Goal: Task Accomplishment & Management: Complete application form

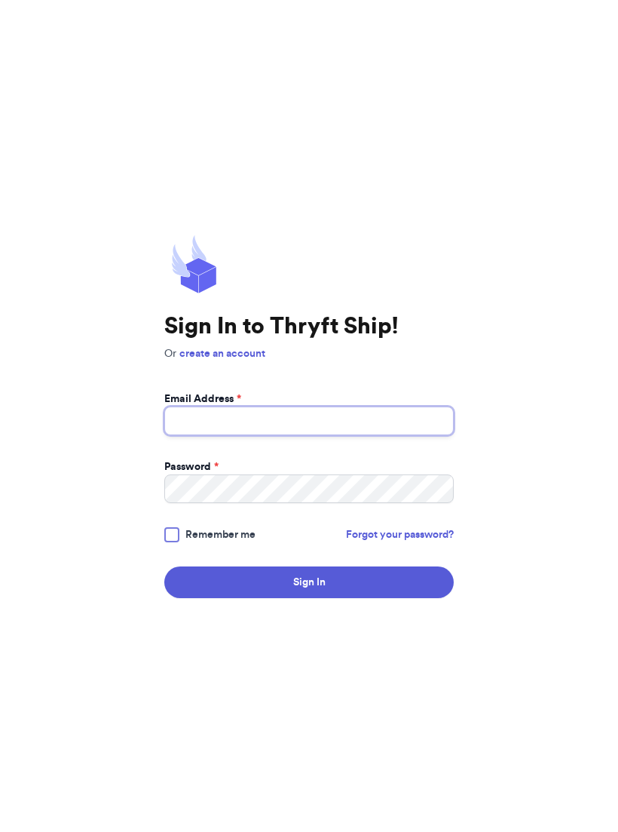
type input "[EMAIL_ADDRESS][DOMAIN_NAME]"
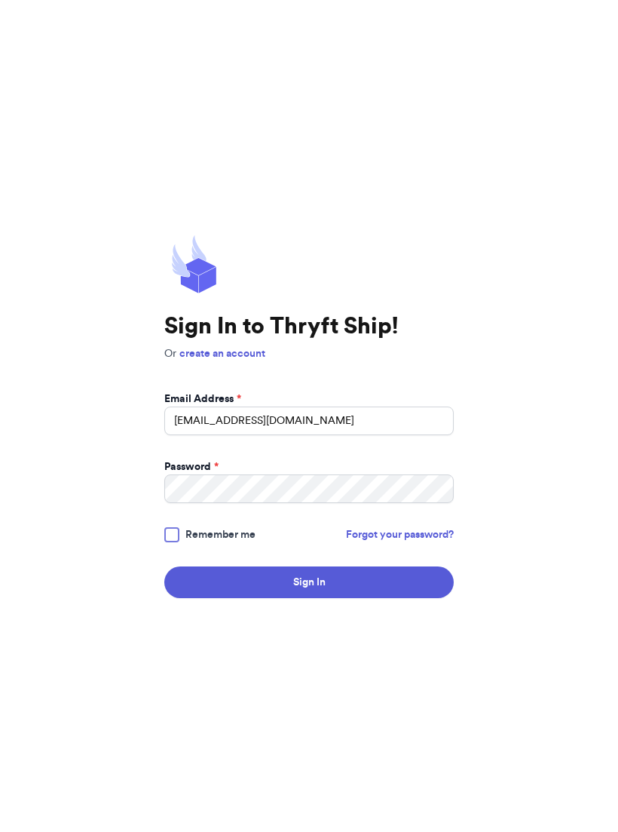
click at [309, 593] on button "Sign In" at bounding box center [309, 582] width 290 height 32
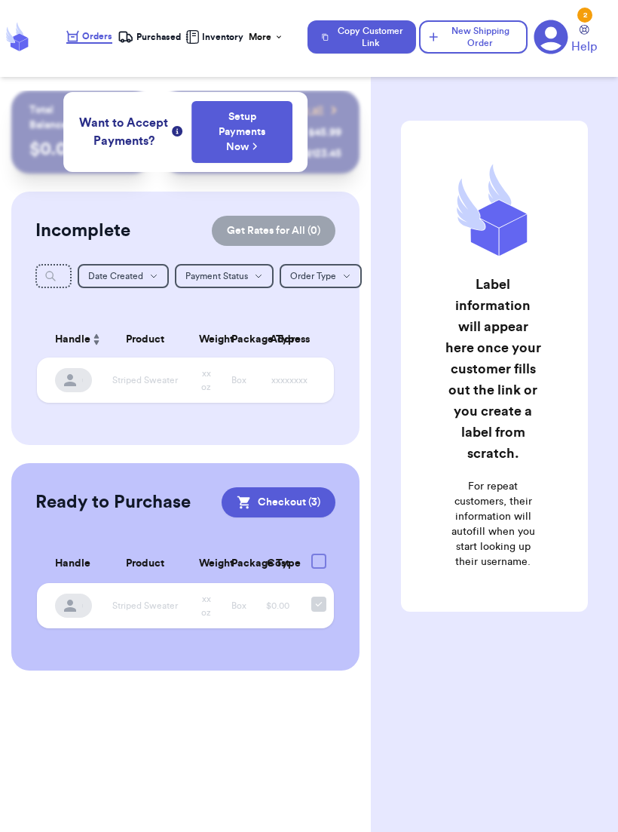
click at [483, 46] on button "New Shipping Order" at bounding box center [473, 36] width 109 height 33
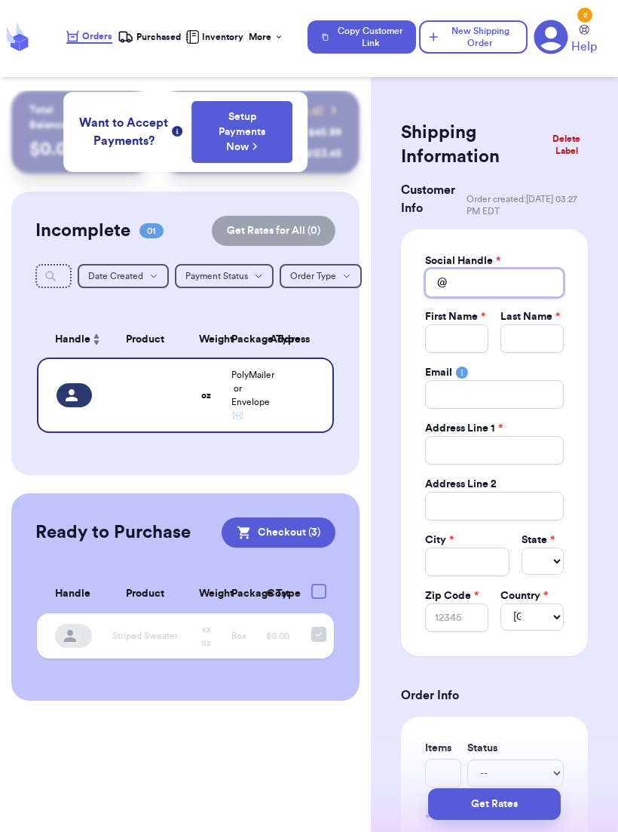
click at [517, 290] on input "Total Amount Paid" at bounding box center [494, 282] width 139 height 29
type input "h"
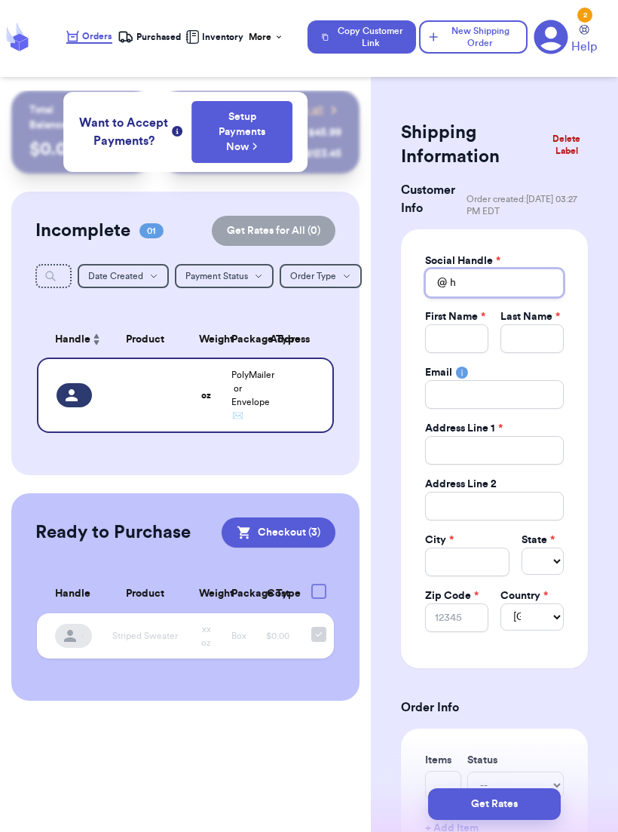
type input "ha"
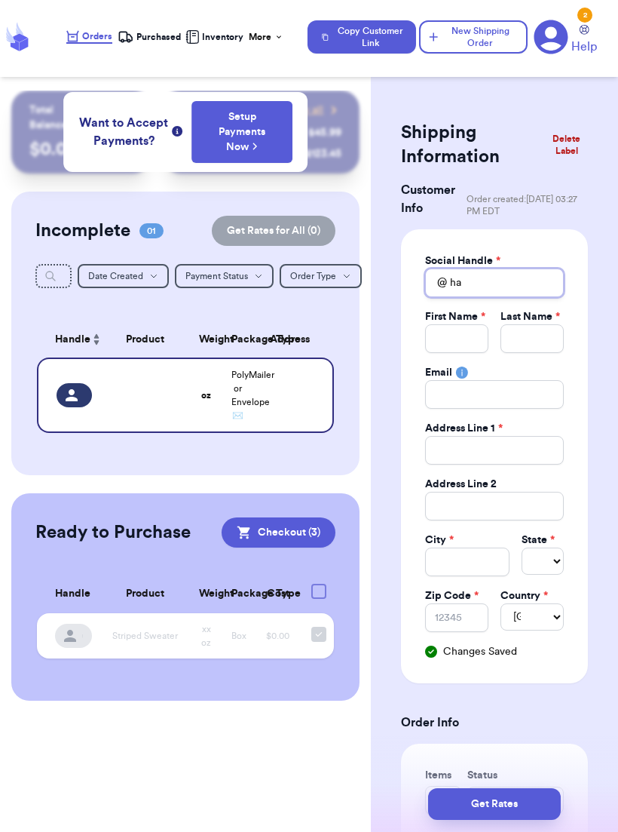
type input "han"
type input "[PERSON_NAME]"
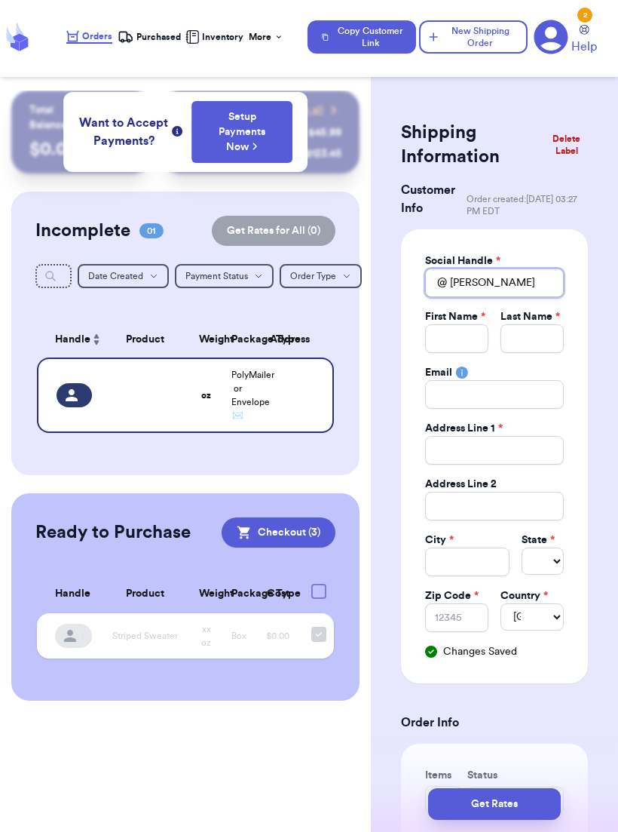
type input "[PERSON_NAME]."
type input "[PERSON_NAME].m"
type input "[DOMAIN_NAME]"
type input "[PERSON_NAME].mar"
type input "[PERSON_NAME].mari"
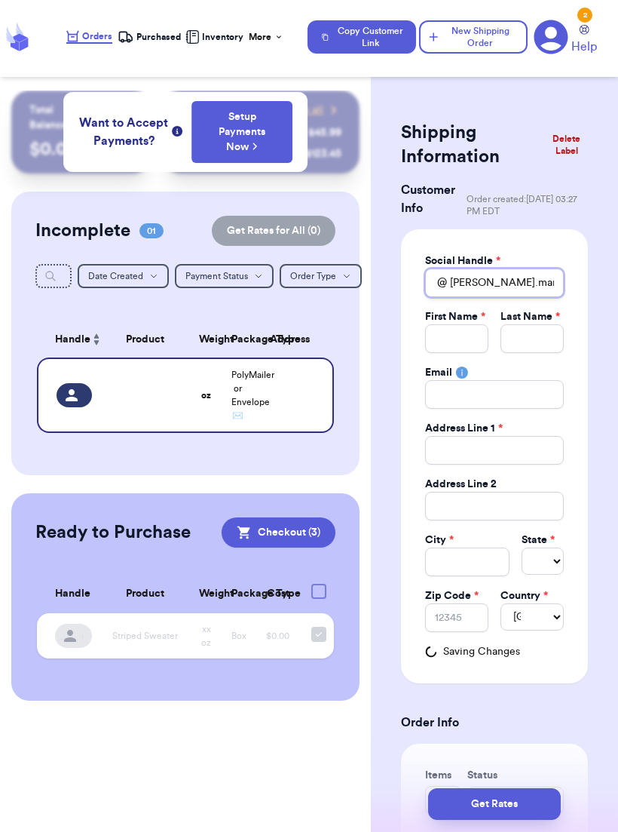
type input "[PERSON_NAME].[PERSON_NAME]"
type input "[PERSON_NAME].[PERSON_NAME]."
type input "[PERSON_NAME].[PERSON_NAME].c"
type input "[DOMAIN_NAME]"
type input "[PERSON_NAME].[PERSON_NAME].[PERSON_NAME]"
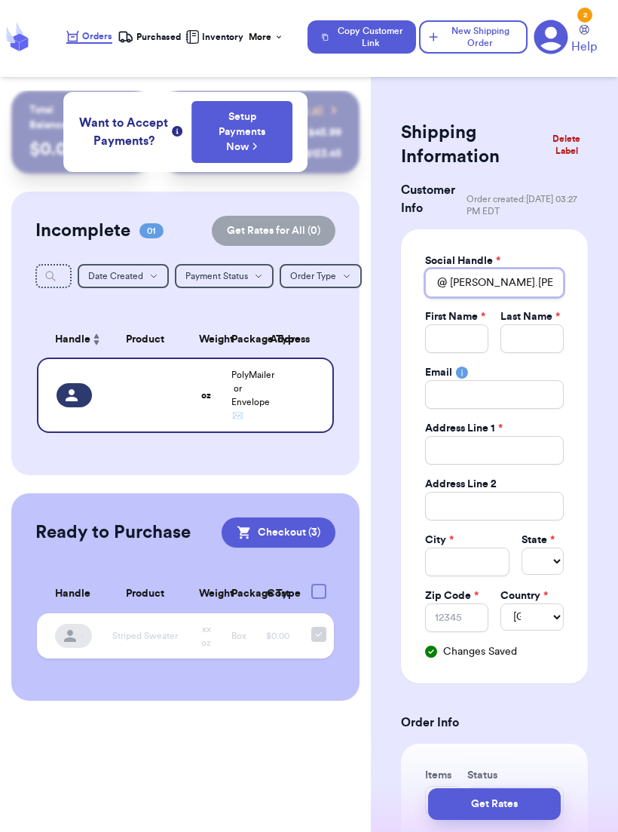
type input "[PERSON_NAME].[PERSON_NAME].[PERSON_NAME]"
click at [470, 341] on input "Total Amount Paid" at bounding box center [456, 338] width 63 height 29
type input "H"
type input "Ha"
type input "[PERSON_NAME]"
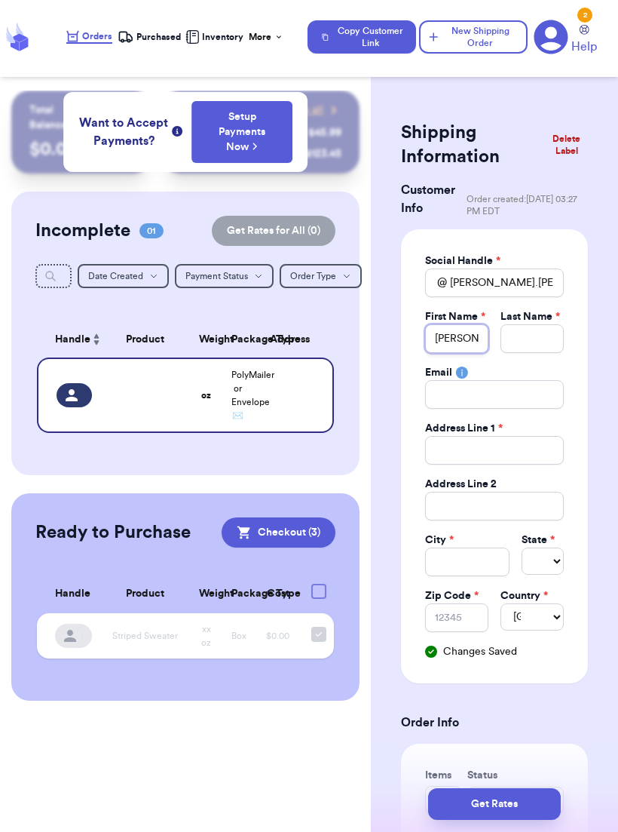
type input "[PERSON_NAME]"
click at [553, 332] on input "Total Amount Paid" at bounding box center [532, 338] width 63 height 29
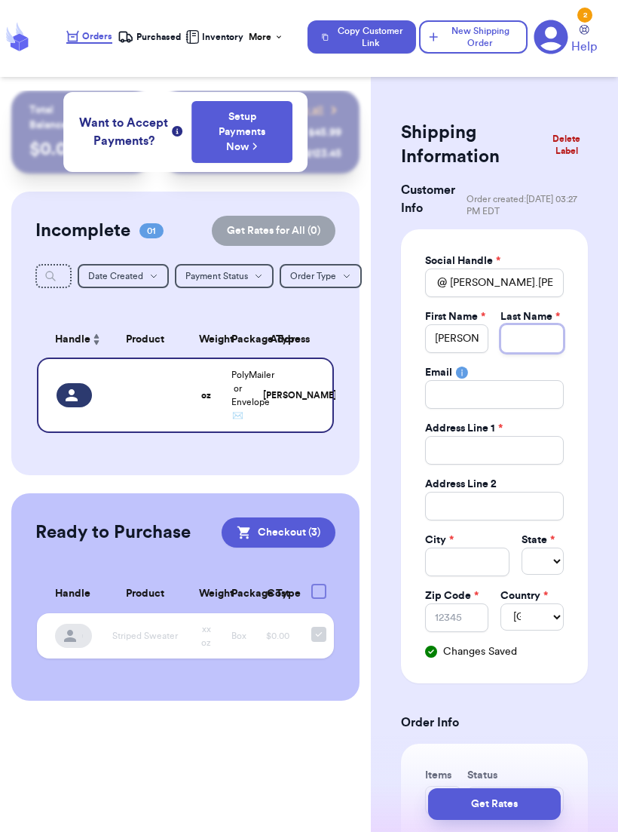
type input "C"
type input "Co"
type input "[PERSON_NAME]"
click at [536, 452] on input "Total Amount Paid" at bounding box center [494, 450] width 139 height 29
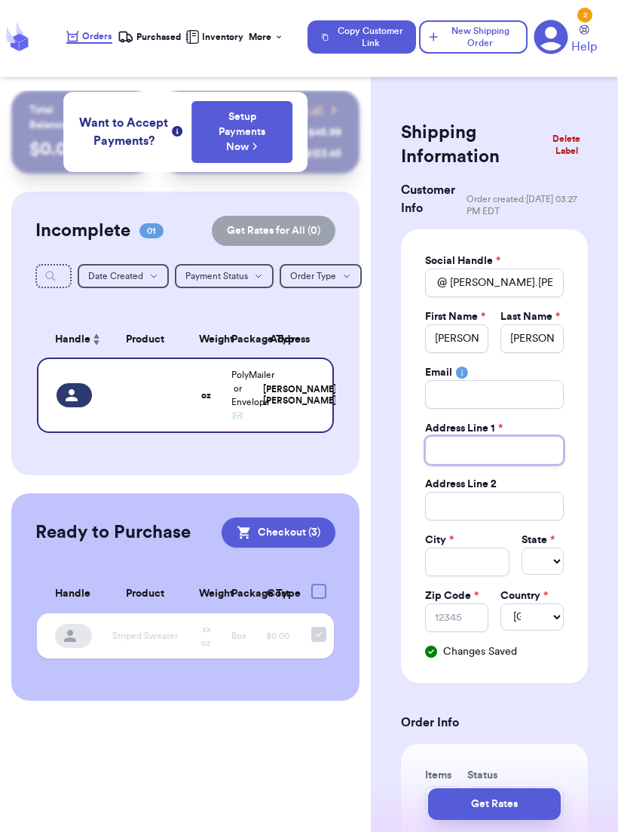
click at [524, 453] on input "Total Amount Paid" at bounding box center [494, 450] width 139 height 29
type input "3"
type input "35"
type input "353"
type input "3538"
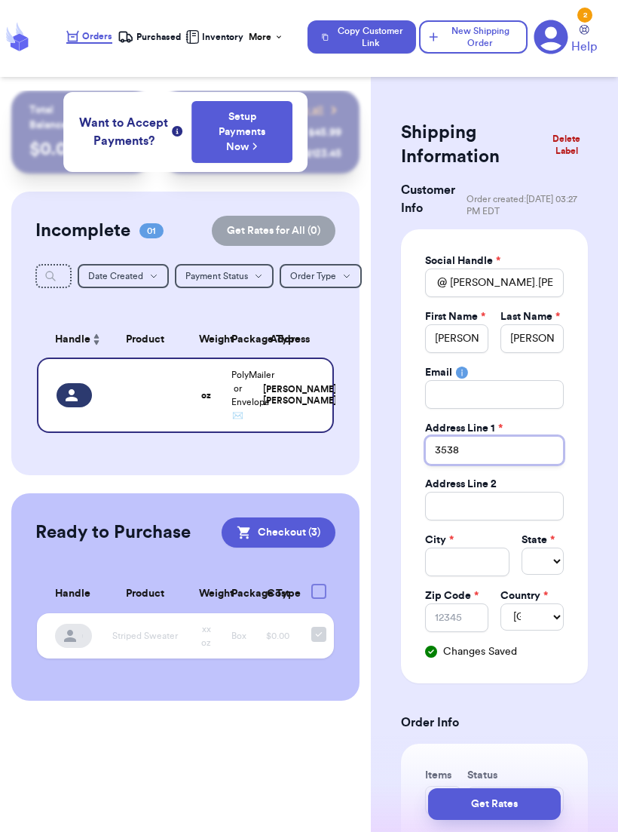
type input "353"
type input "3539"
type input "3539 E"
type input "3539 Ev"
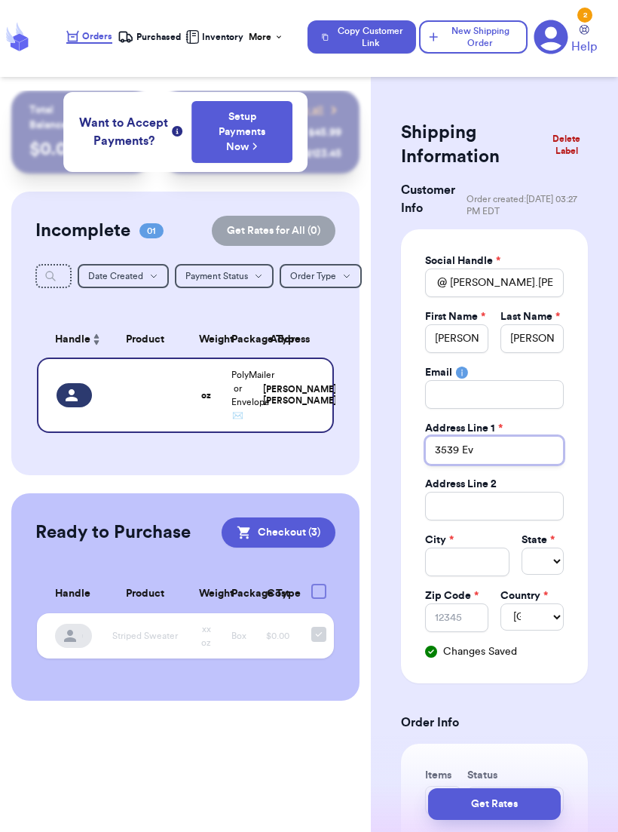
type input "3539 Eve"
type input "3539 Even"
type input "3539 Eveni"
type input "3539 Evenin"
type input "3539 Evening"
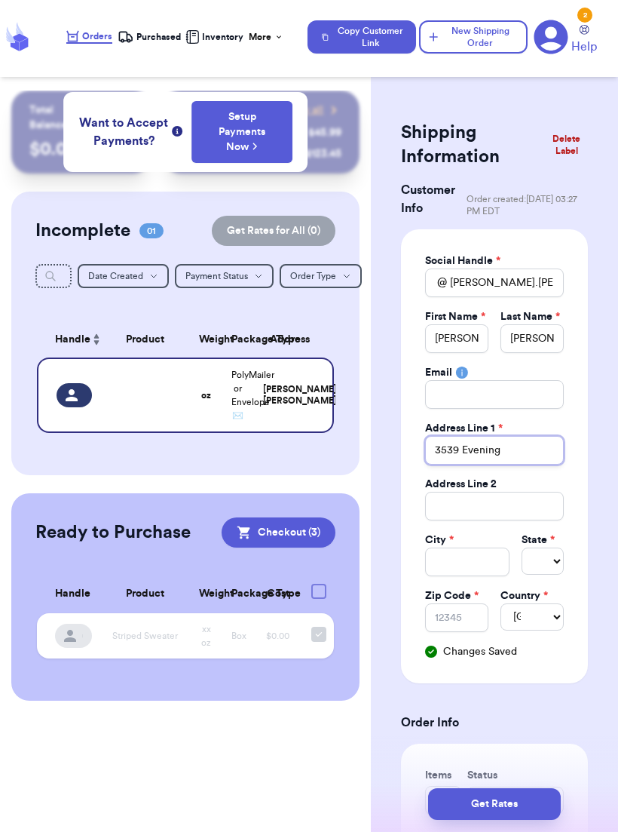
type input "3539 Evening"
type input "3539 Evening L"
type input "3539 Evening Li"
type input "3539 Evening Lig"
type input "3539 Evening Ligh"
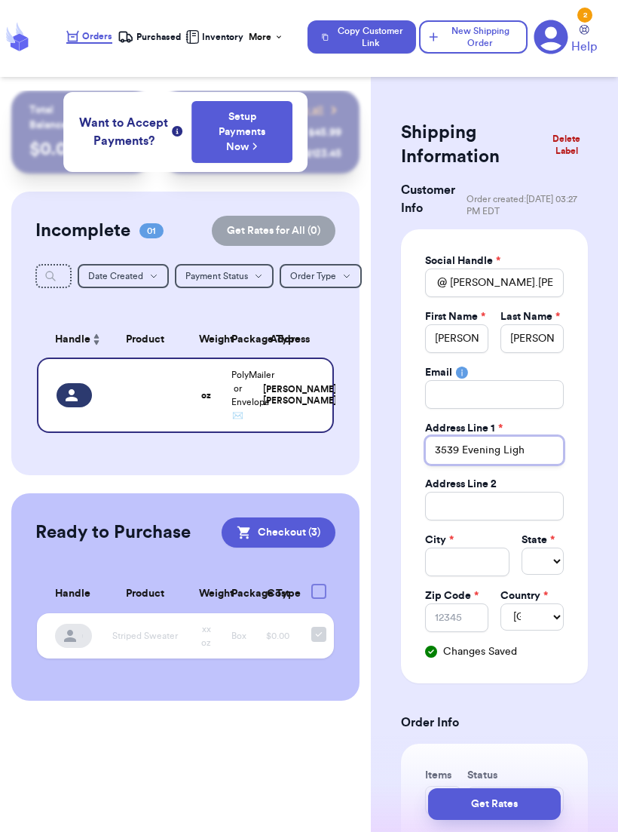
type input "3539 Evening Light"
type input "3539 Evening Light D"
type input "[STREET_ADDRESS]"
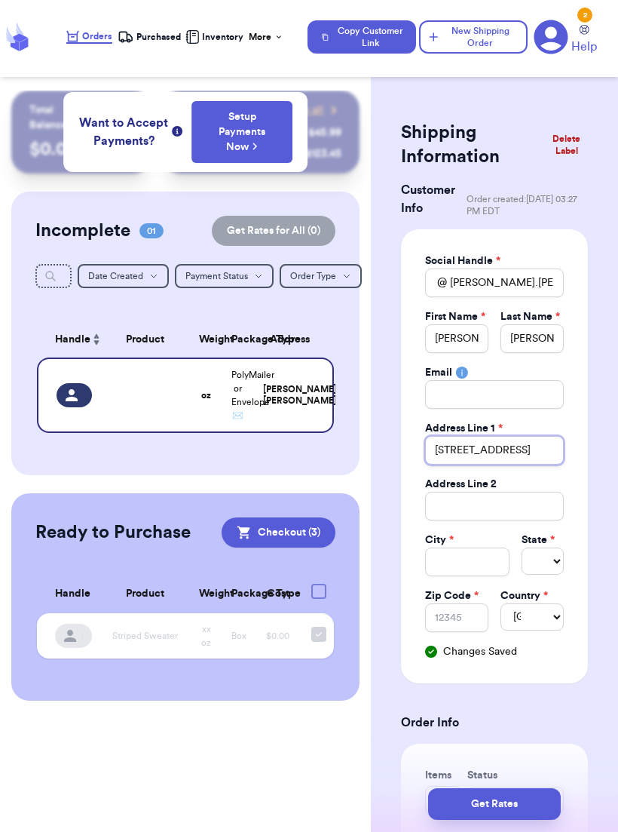
type input "[STREET_ADDRESS]"
click at [477, 550] on input "Total Amount Paid" at bounding box center [467, 561] width 84 height 29
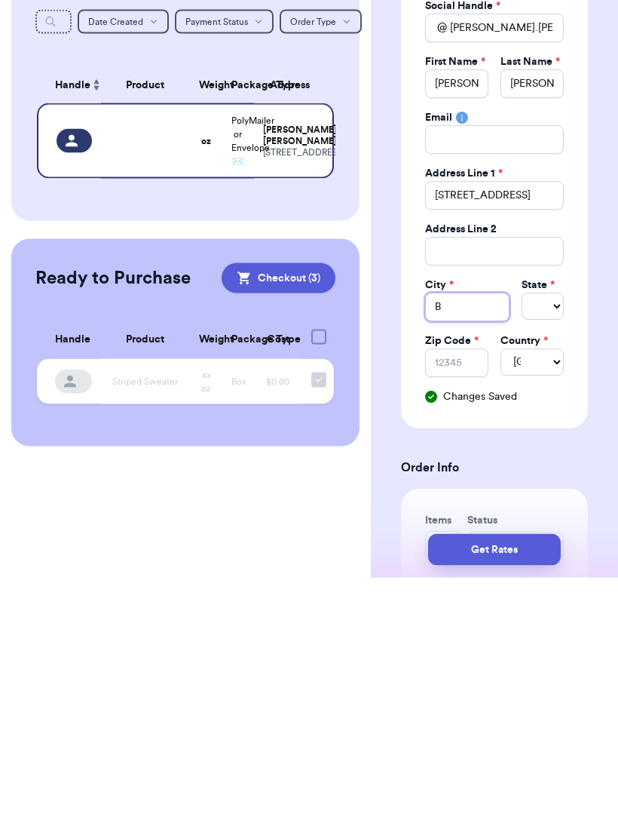
type input "B"
type input "Ba"
type input "Bar"
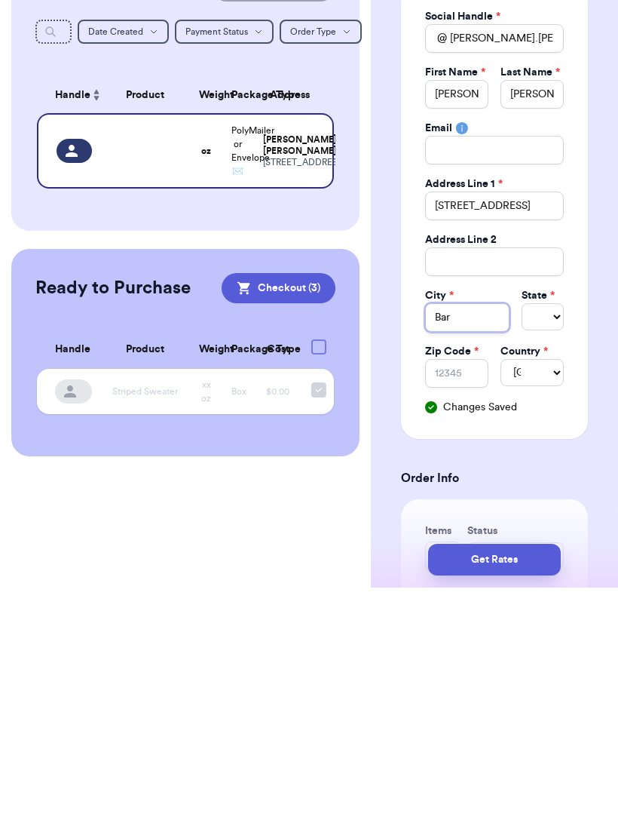
type input "Bart"
type input "[PERSON_NAME]"
type input "Bartlet"
type input "[PERSON_NAME]"
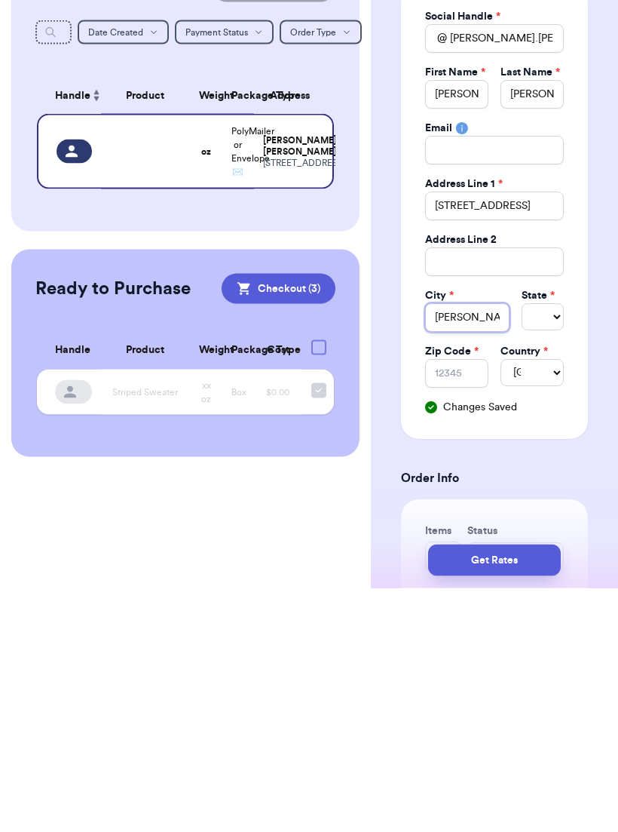
type input "[PERSON_NAME]"
click at [542, 547] on select "Select AL AK AZ AR CA CO [GEOGRAPHIC_DATA] DE DC [GEOGRAPHIC_DATA] [GEOGRAPHIC_…" at bounding box center [543, 560] width 42 height 27
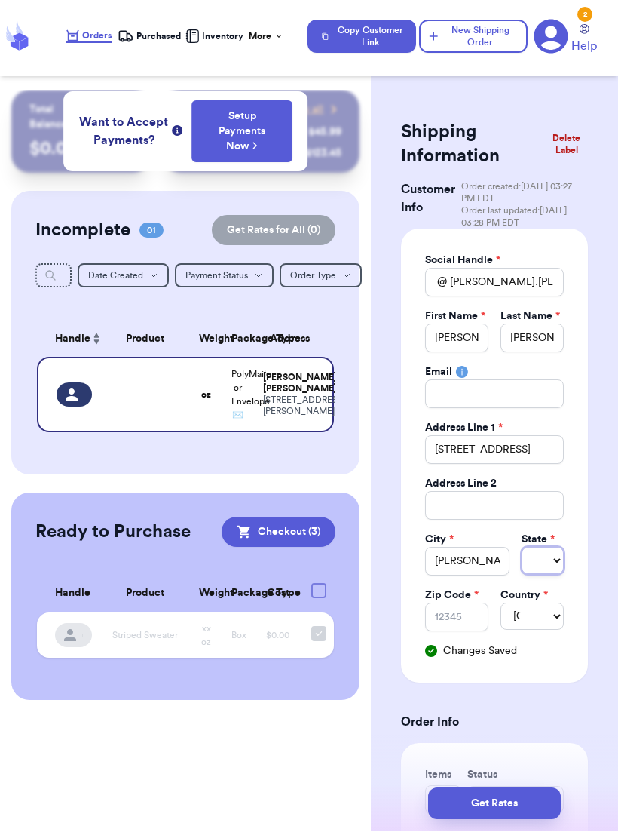
select select "TN"
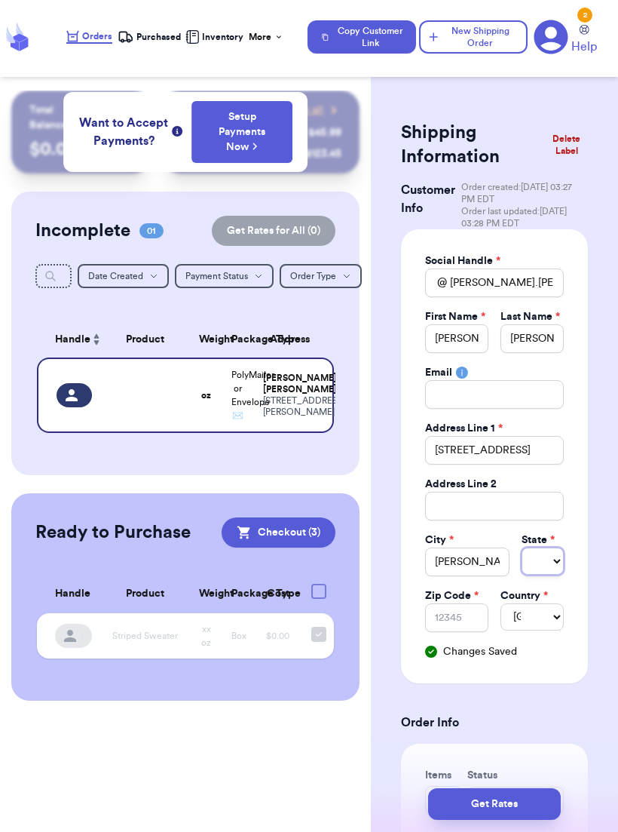
select select "WI"
click at [543, 550] on select "AL AK AZ AR CA CO CT DE DC [GEOGRAPHIC_DATA] [GEOGRAPHIC_DATA] HI ID IL IN IA […" at bounding box center [543, 560] width 42 height 27
select select "TN"
click at [458, 619] on input "Zip Code *" at bounding box center [456, 617] width 63 height 29
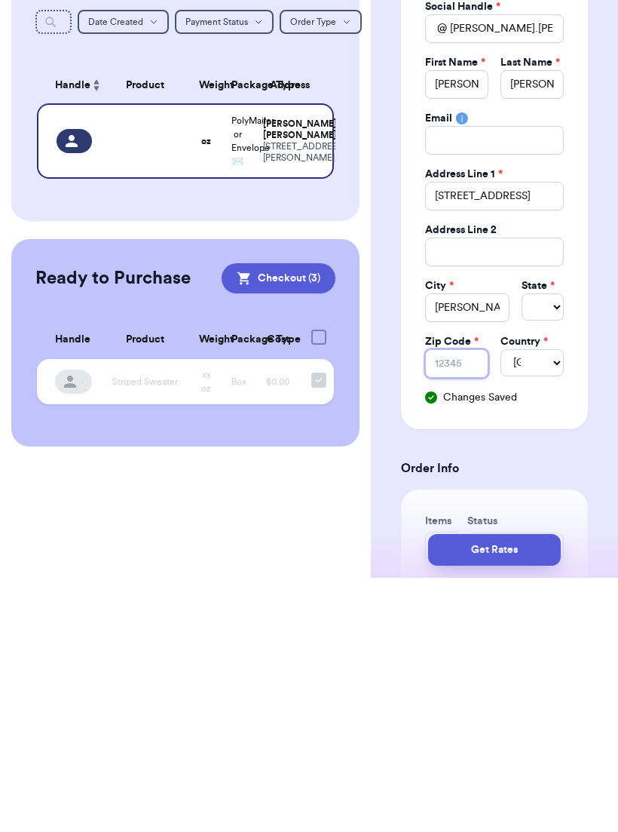
type input "3"
type input "38"
type input "381"
type input "3813"
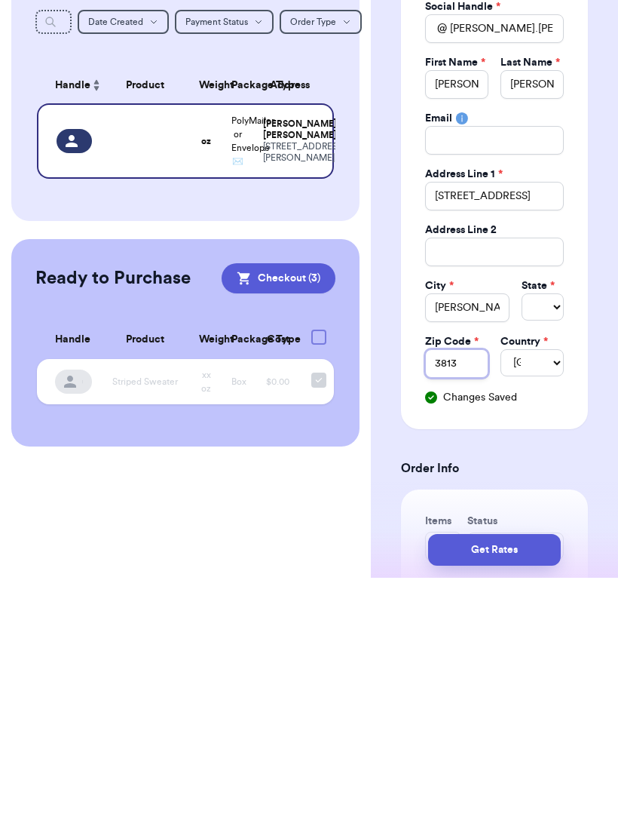
type input "38135"
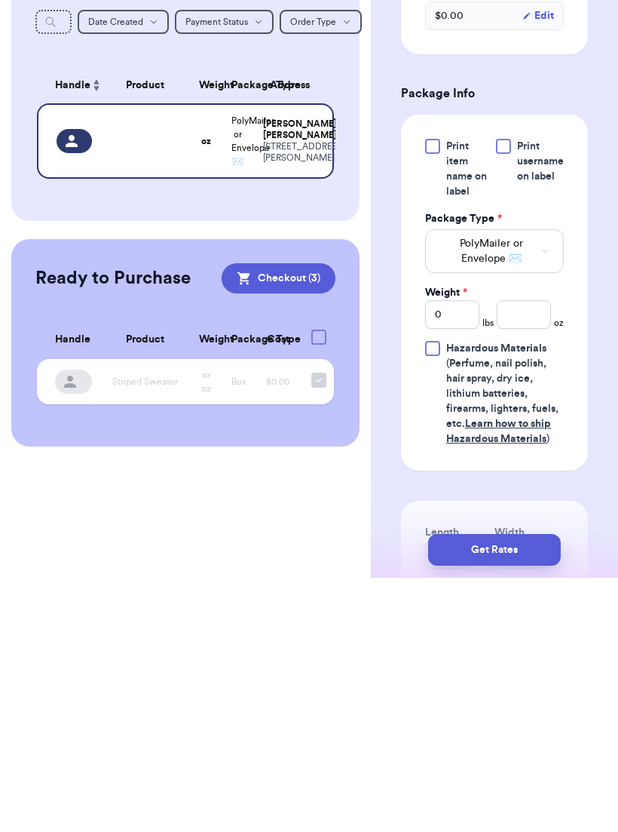
scroll to position [701, 0]
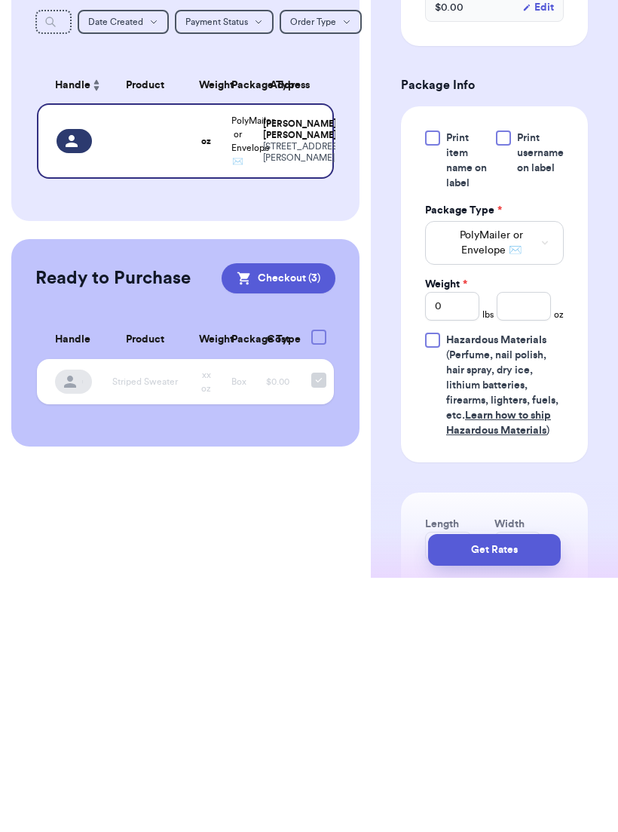
type input "38135"
click at [465, 546] on input "0" at bounding box center [452, 560] width 54 height 29
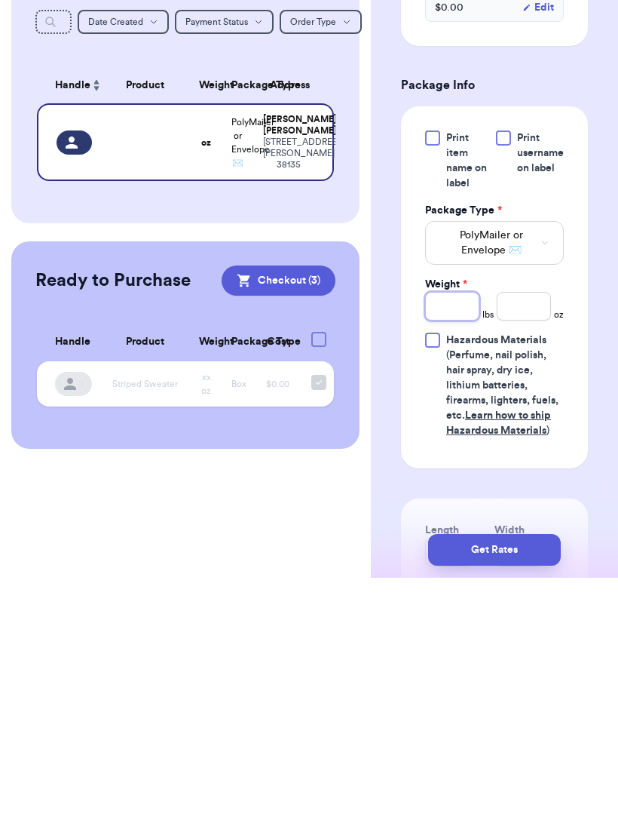
type input "1"
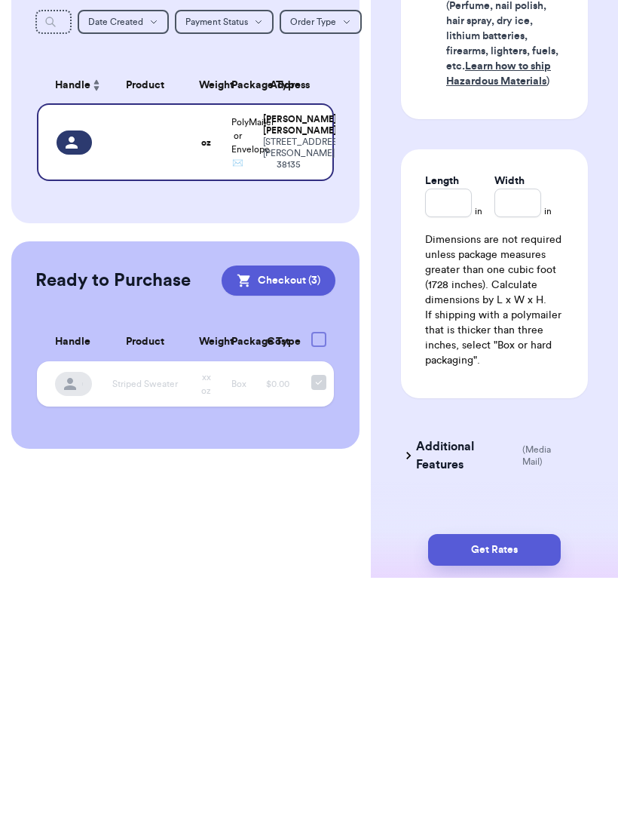
scroll to position [1051, 0]
type input "1"
click at [455, 442] on input "Length" at bounding box center [448, 456] width 47 height 29
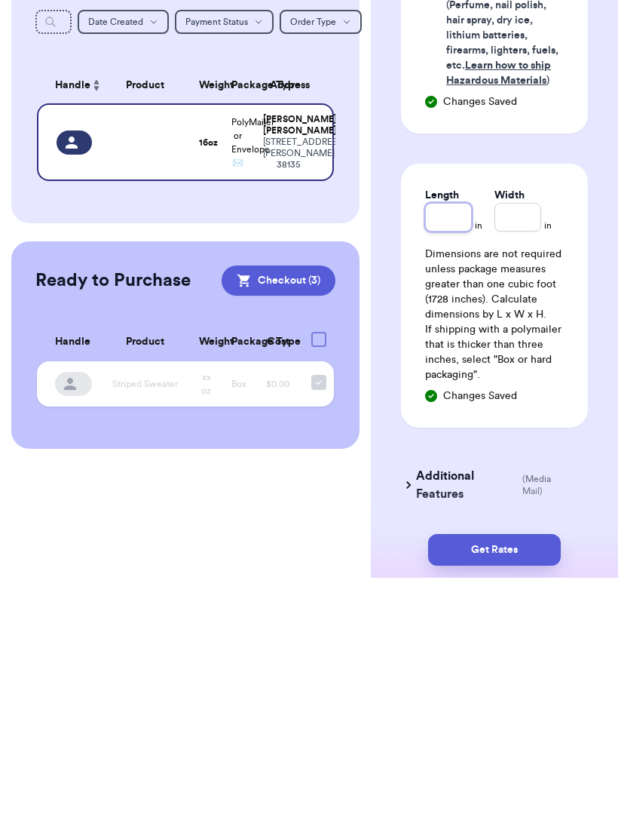
type input "1"
type input "10"
click at [534, 457] on input "Width *" at bounding box center [518, 471] width 47 height 29
type input "1"
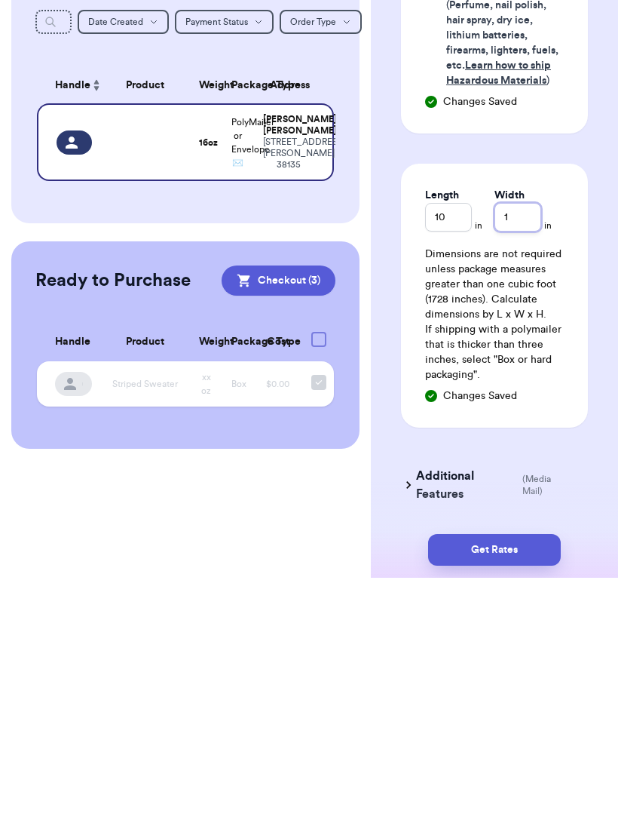
type input "13"
click at [538, 788] on button "Get Rates" at bounding box center [494, 804] width 133 height 32
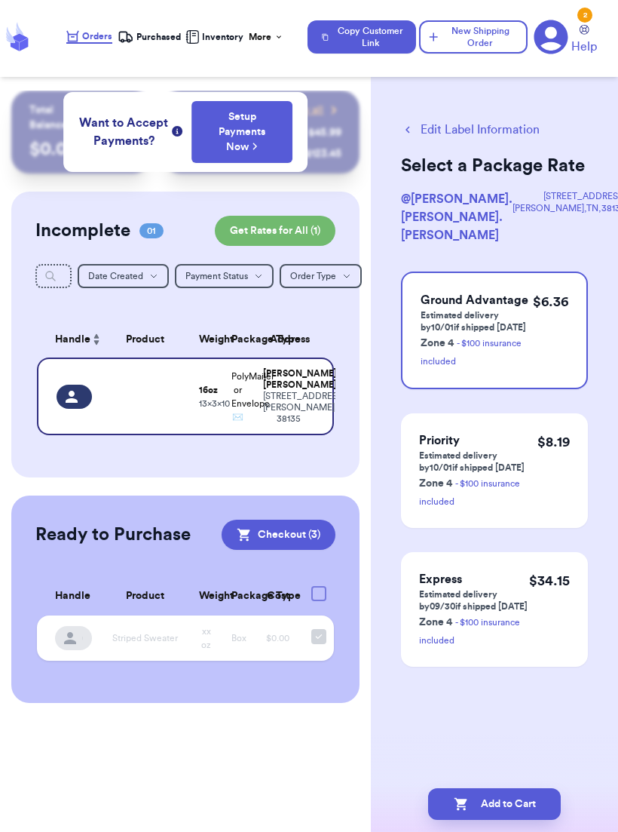
scroll to position [0, 0]
click at [487, 39] on button "New Shipping Order" at bounding box center [473, 36] width 109 height 33
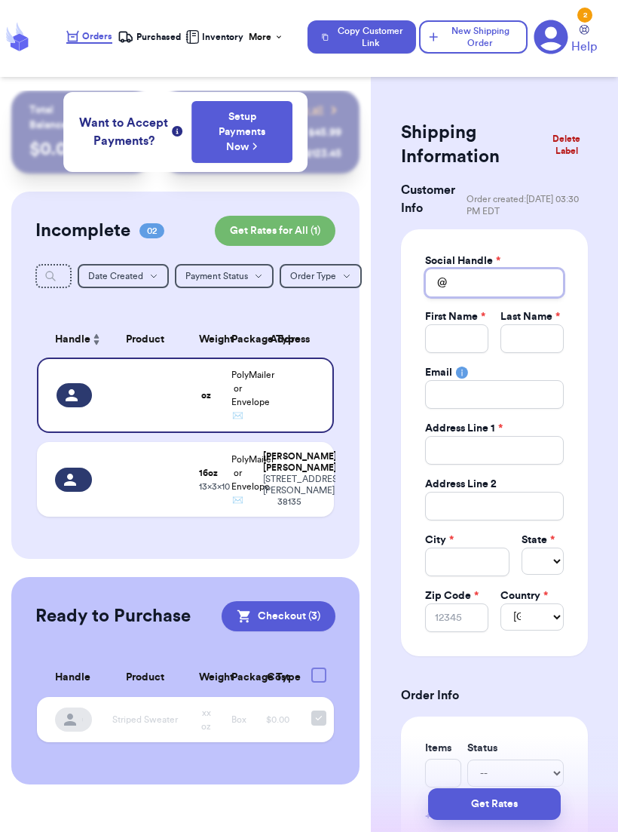
click at [529, 285] on input "Total Amount Paid" at bounding box center [494, 282] width 139 height 29
type input "m"
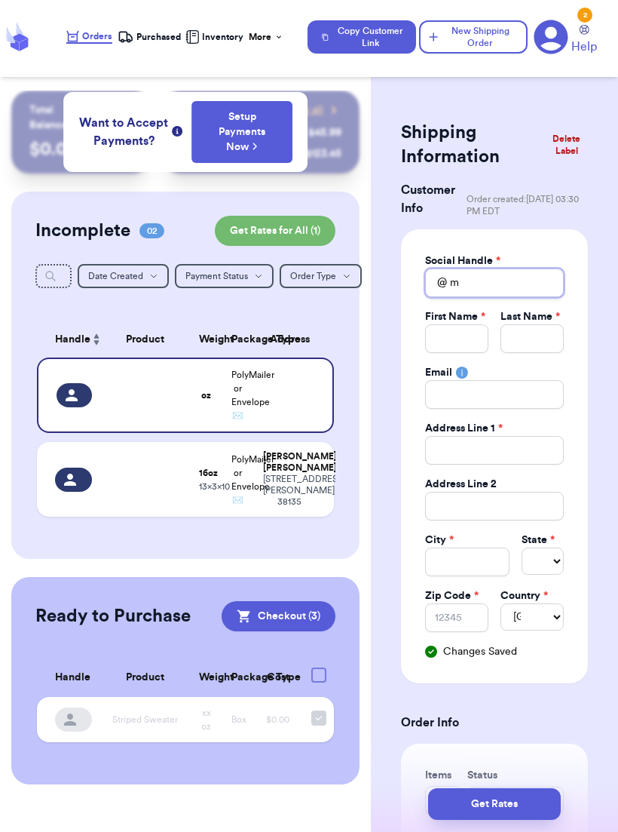
type input "me"
type input "[PERSON_NAME]"
type input "melly"
type input "mellyr"
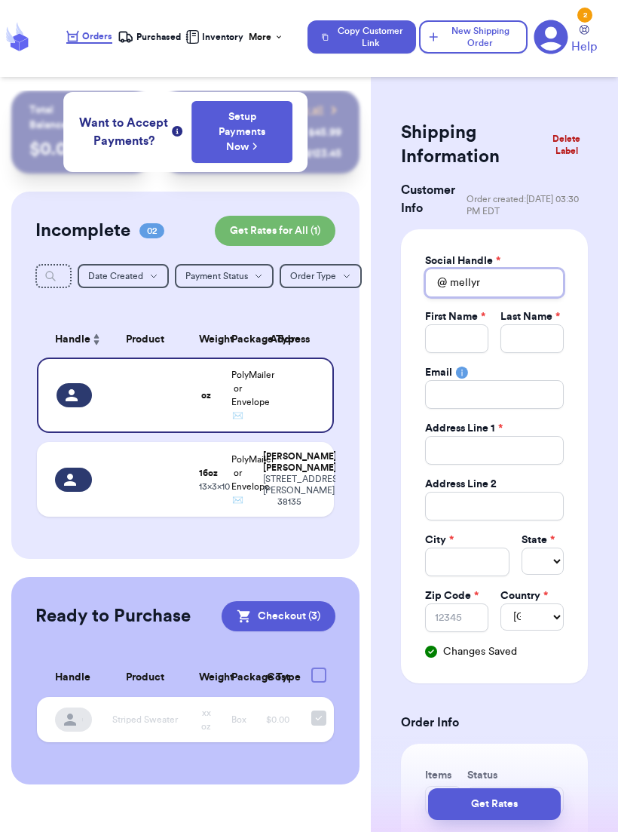
type input "mellyre"
type input "mellyrey"
type input "mellyreyo"
type input "mellyreyou"
type input "mellyreyouo"
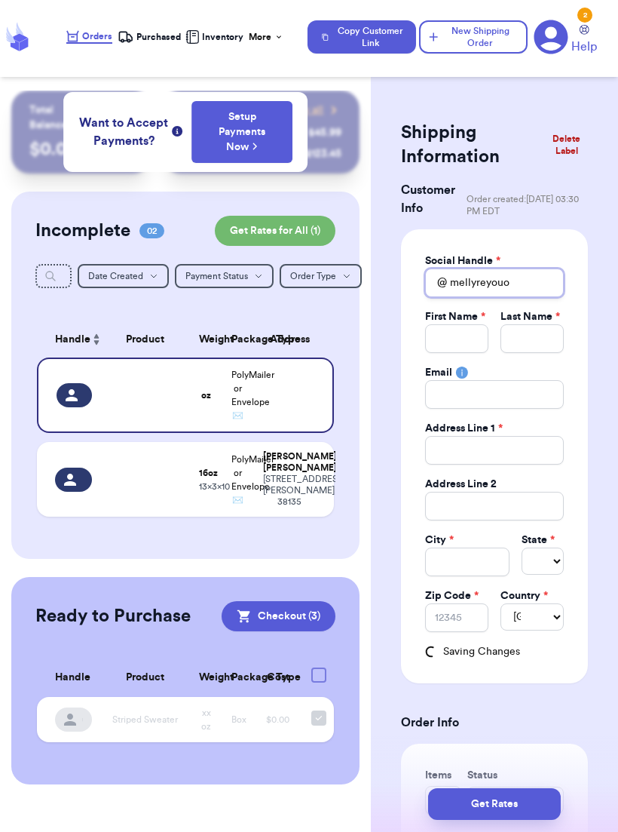
type input "mellyreyouok"
click at [475, 287] on input "mellyreyouok" at bounding box center [494, 282] width 139 height 29
type input "mellyareyouok"
click at [471, 342] on input "Total Amount Paid" at bounding box center [456, 338] width 63 height 29
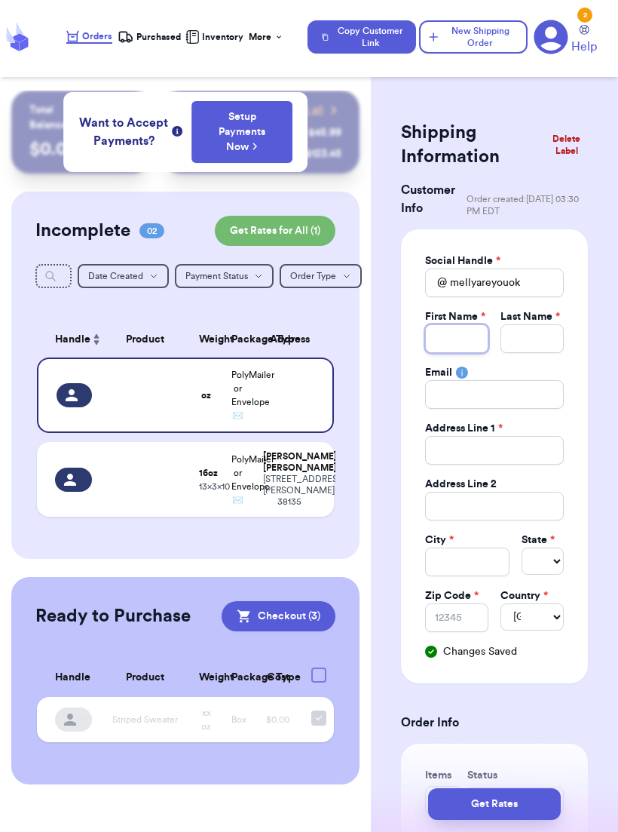
type input "M"
type input "Me"
type input "[PERSON_NAME]"
click at [538, 327] on input "Total Amount Paid" at bounding box center [532, 338] width 63 height 29
click at [543, 455] on input "Total Amount Paid" at bounding box center [494, 450] width 139 height 29
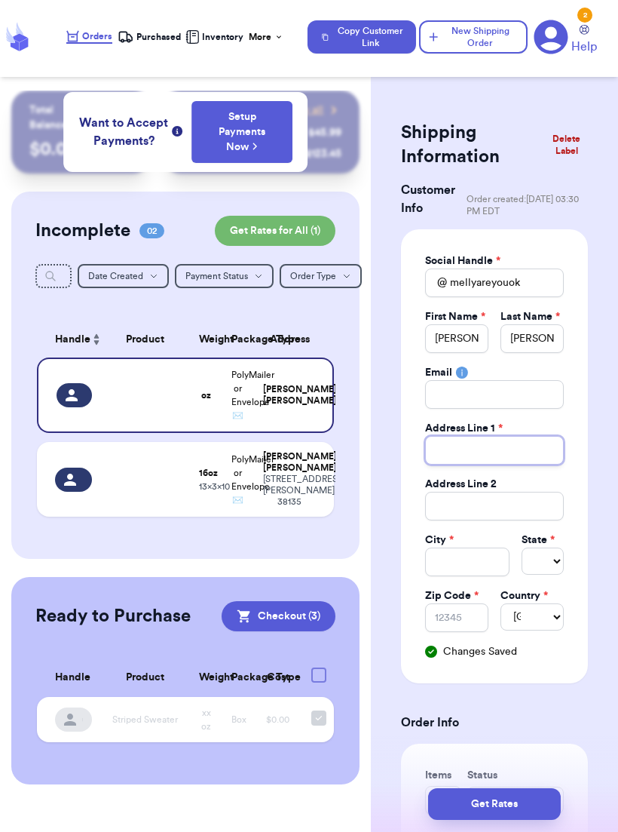
click at [530, 449] on input "Total Amount Paid" at bounding box center [494, 450] width 139 height 29
click at [544, 503] on input "Total Amount Paid" at bounding box center [494, 506] width 139 height 29
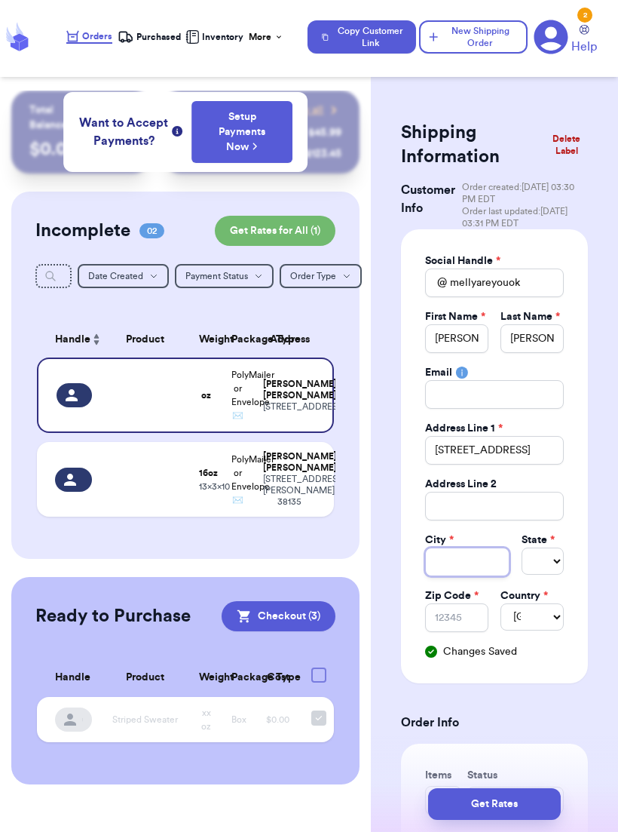
click at [479, 556] on input "Total Amount Paid" at bounding box center [467, 561] width 84 height 29
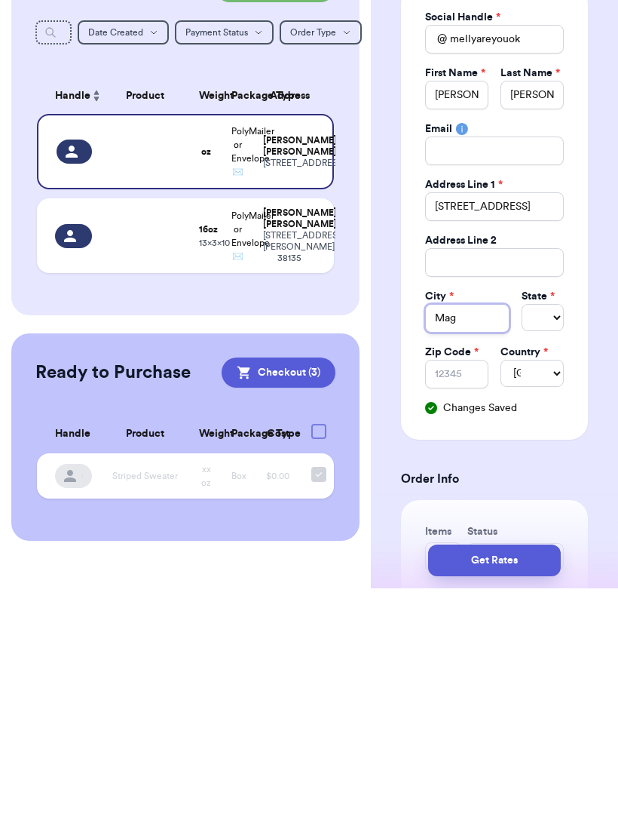
scroll to position [24, 0]
click at [539, 547] on select "Select AL AK AZ AR CA CO [GEOGRAPHIC_DATA] DE DC [GEOGRAPHIC_DATA] [GEOGRAPHIC_…" at bounding box center [543, 560] width 42 height 27
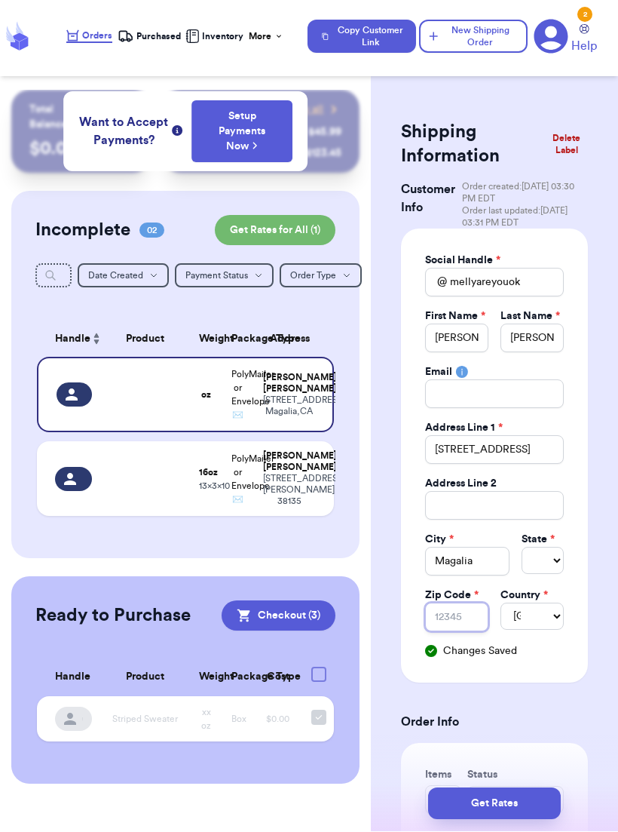
click at [462, 618] on input "Zip Code *" at bounding box center [456, 617] width 63 height 29
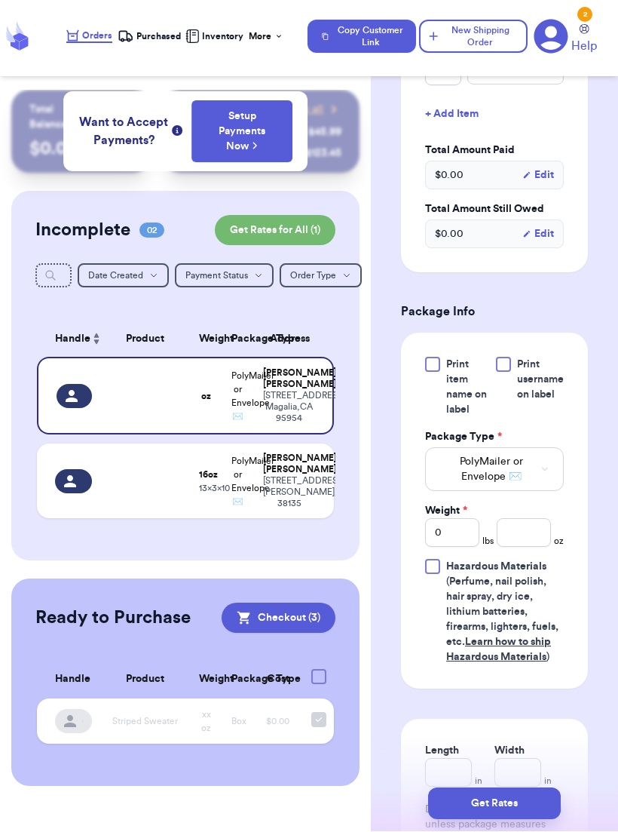
scroll to position [730, 0]
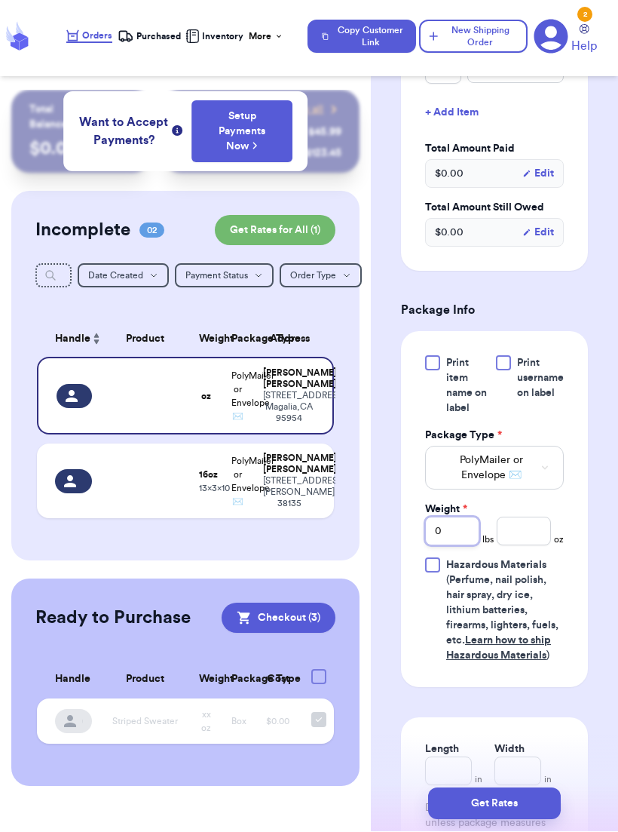
click at [468, 525] on input "0" at bounding box center [452, 531] width 54 height 29
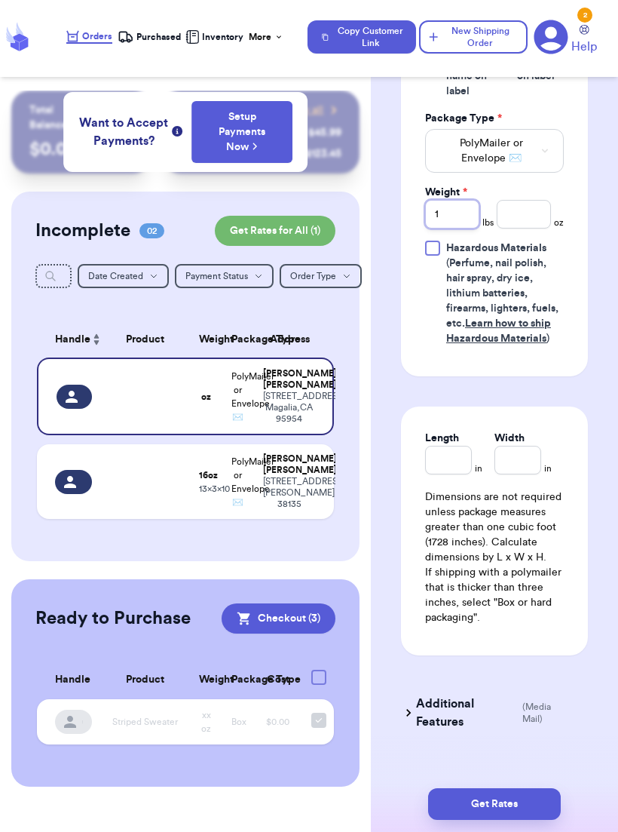
scroll to position [1061, 0]
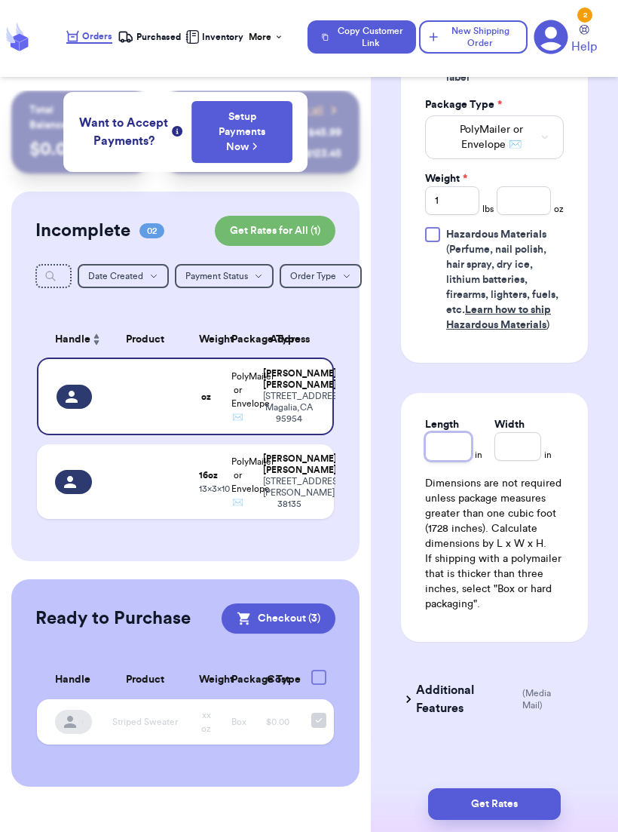
click at [472, 449] on div at bounding box center [448, 446] width 47 height 29
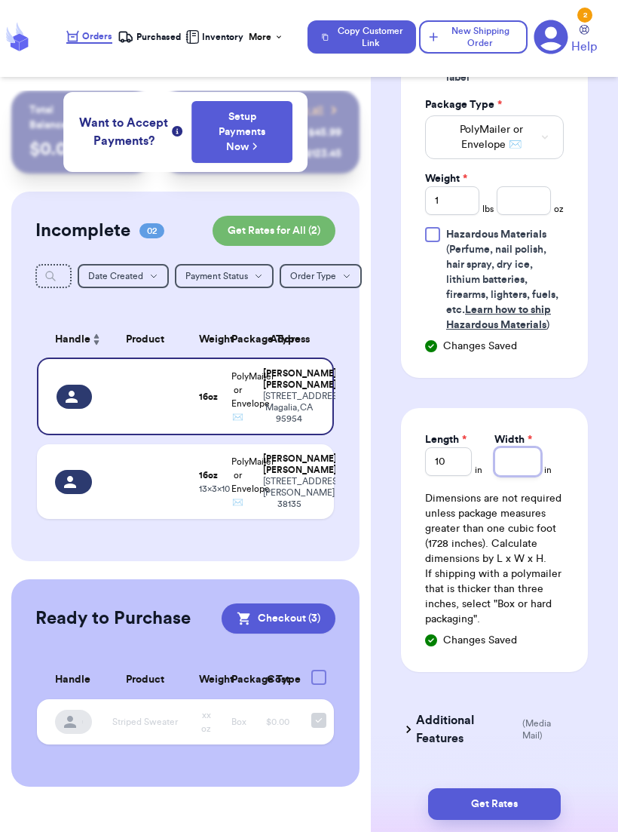
click at [531, 464] on input "Width *" at bounding box center [518, 461] width 47 height 29
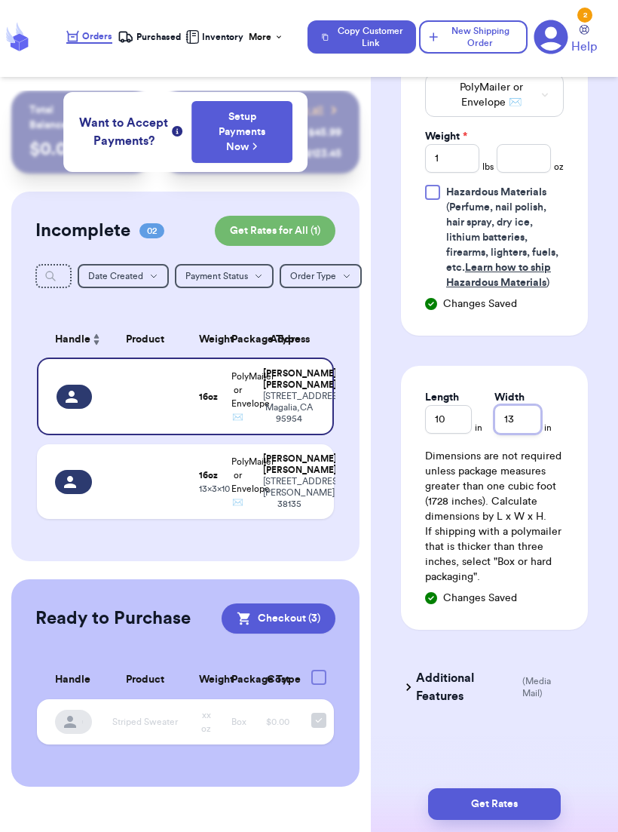
scroll to position [1103, 0]
click at [587, 382] on div "Length 10 in Width 13 in Dimensions are not required unless package measures gr…" at bounding box center [494, 498] width 187 height 264
click at [515, 788] on button "Get Rates" at bounding box center [494, 804] width 133 height 32
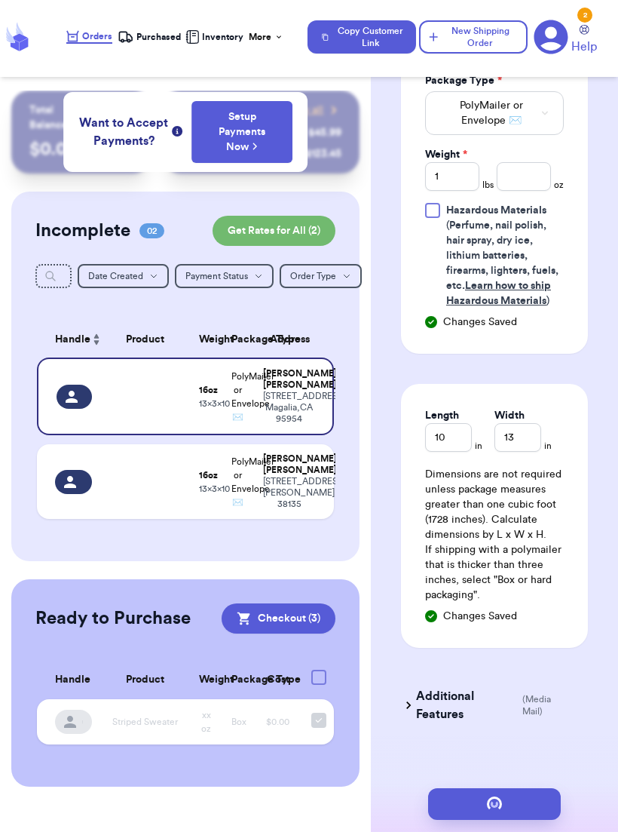
scroll to position [0, 0]
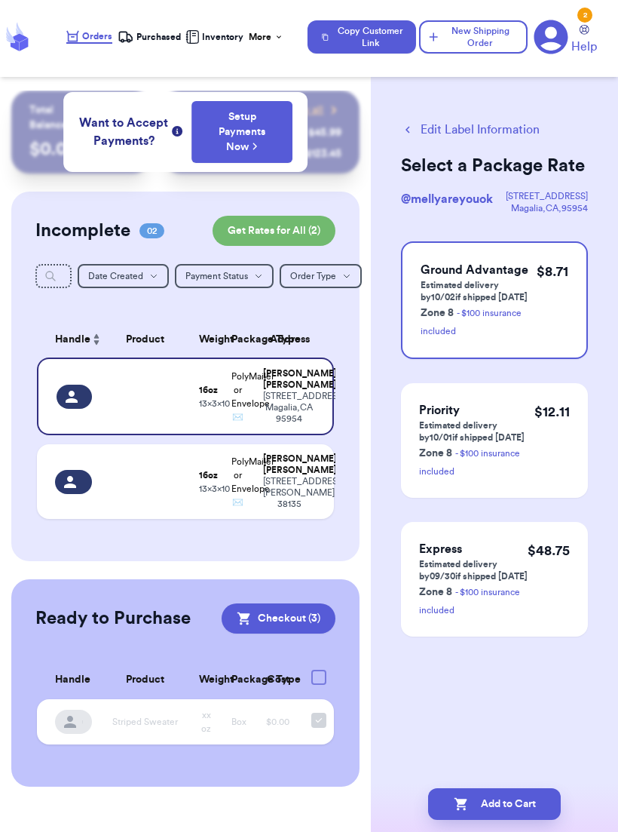
click at [481, 52] on button "New Shipping Order" at bounding box center [473, 36] width 109 height 33
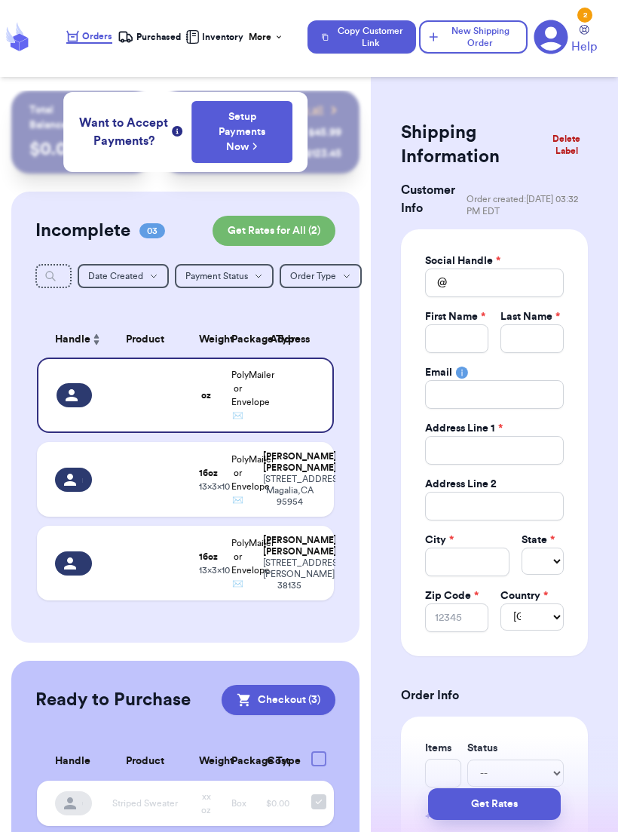
click at [389, 33] on button "Copy Customer Link" at bounding box center [362, 36] width 109 height 33
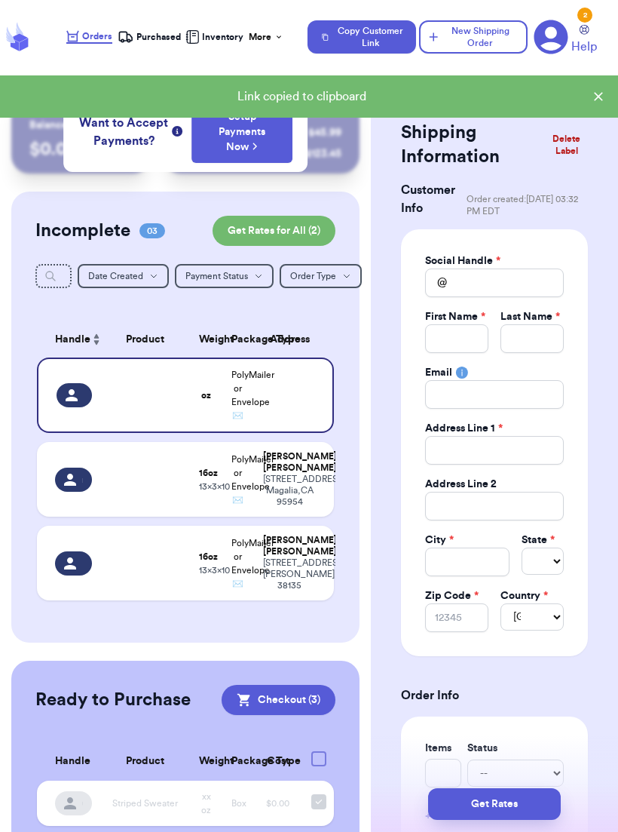
click at [598, 94] on icon at bounding box center [598, 96] width 15 height 15
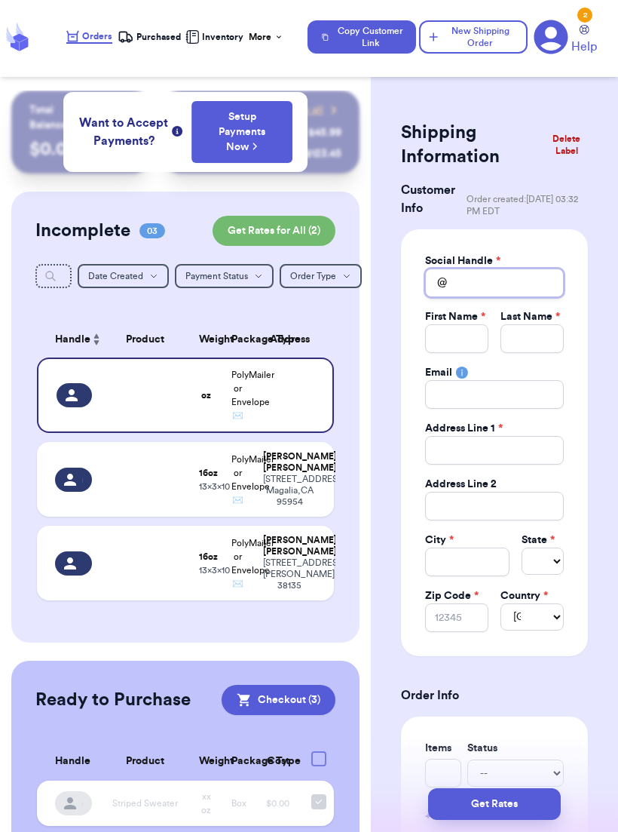
click at [514, 296] on input "Total Amount Paid" at bounding box center [494, 282] width 139 height 29
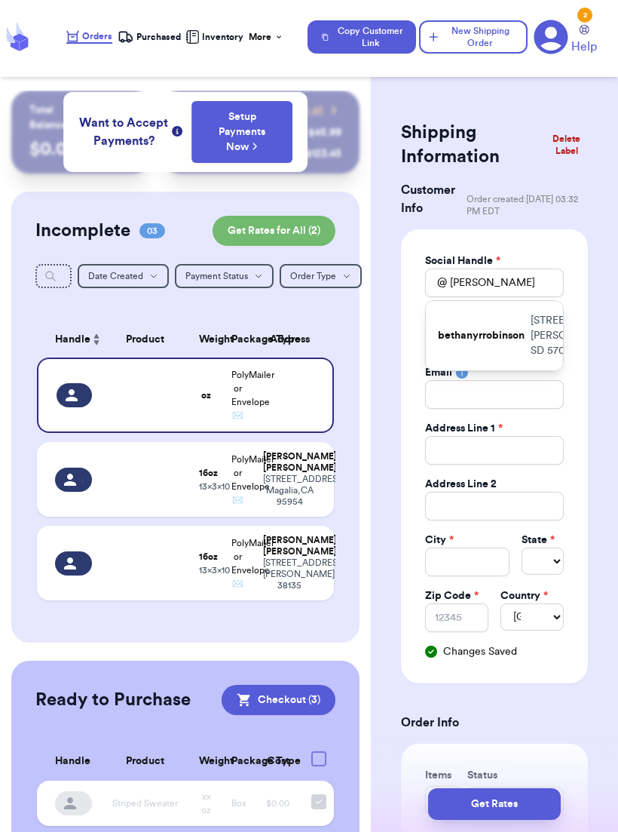
click at [501, 370] on div "bethanyrrobinson [STREET_ADDRESS][PERSON_NAME]" at bounding box center [494, 335] width 137 height 69
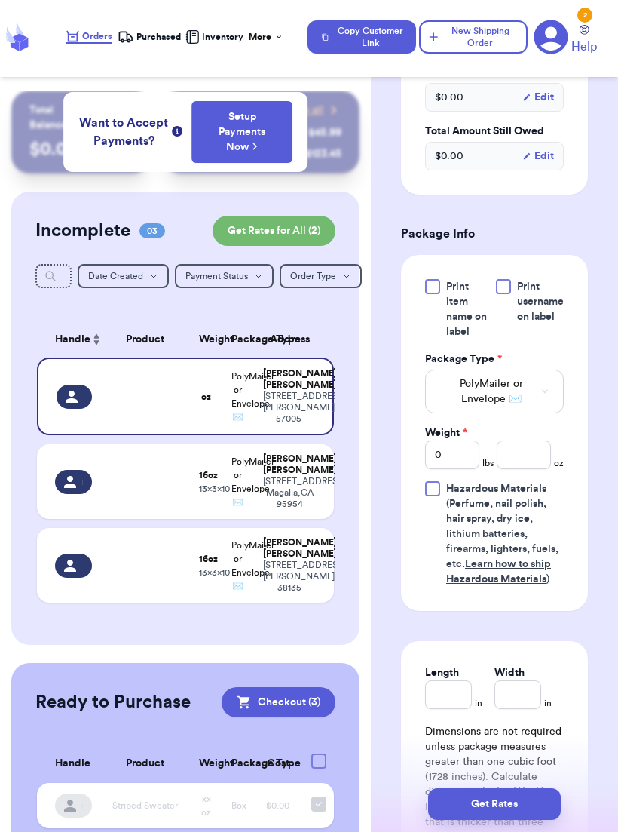
scroll to position [808, 0]
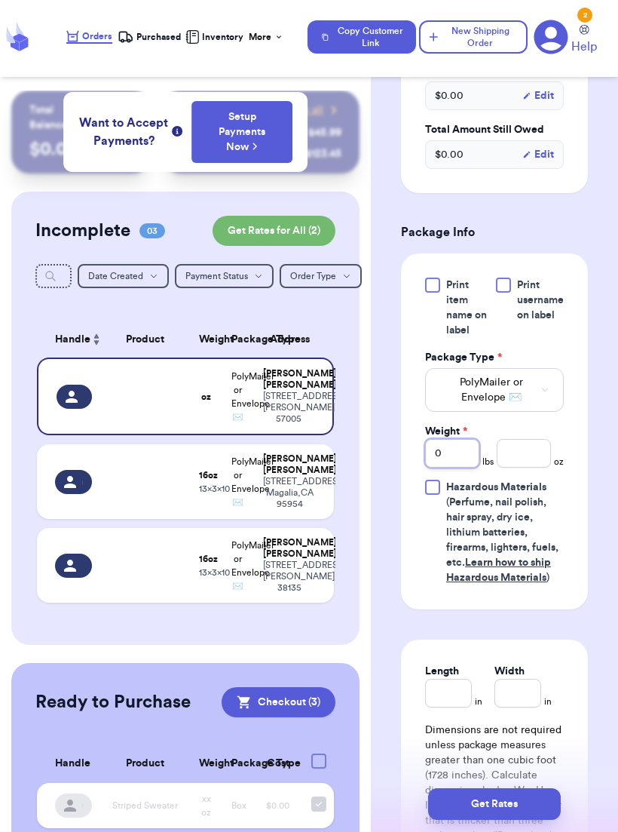
click at [461, 452] on input "0" at bounding box center [452, 453] width 54 height 29
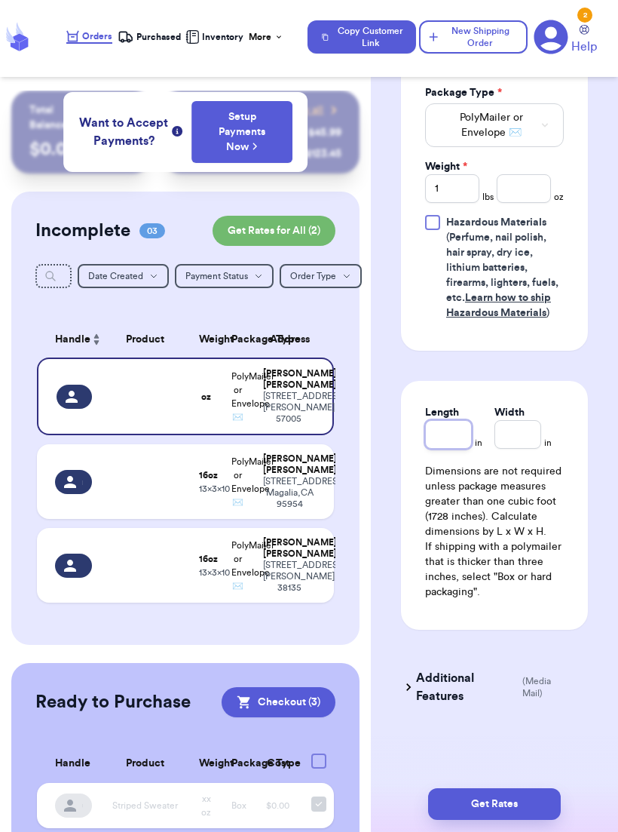
click at [458, 441] on input "Length" at bounding box center [448, 434] width 47 height 29
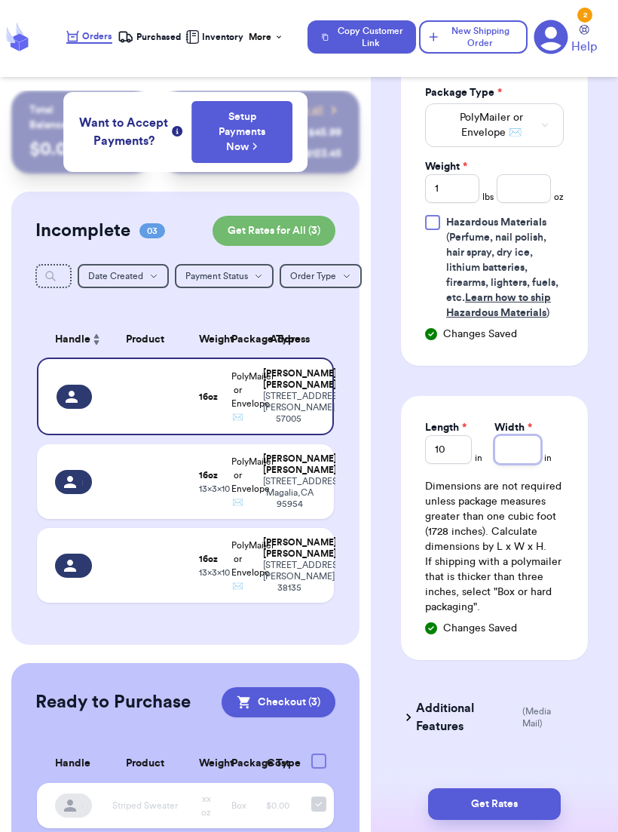
click at [527, 455] on input "Width *" at bounding box center [518, 449] width 47 height 29
click at [564, 538] on div "Length 10 in Width 13 in Dimensions are not required unless package measures gr…" at bounding box center [494, 528] width 187 height 264
click at [538, 788] on button "Get Rates" at bounding box center [494, 804] width 133 height 32
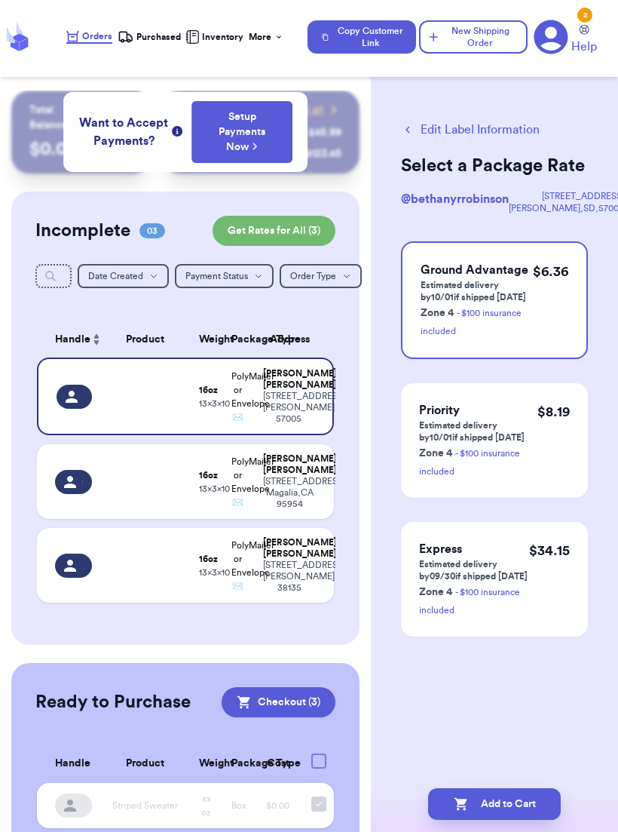
scroll to position [0, 0]
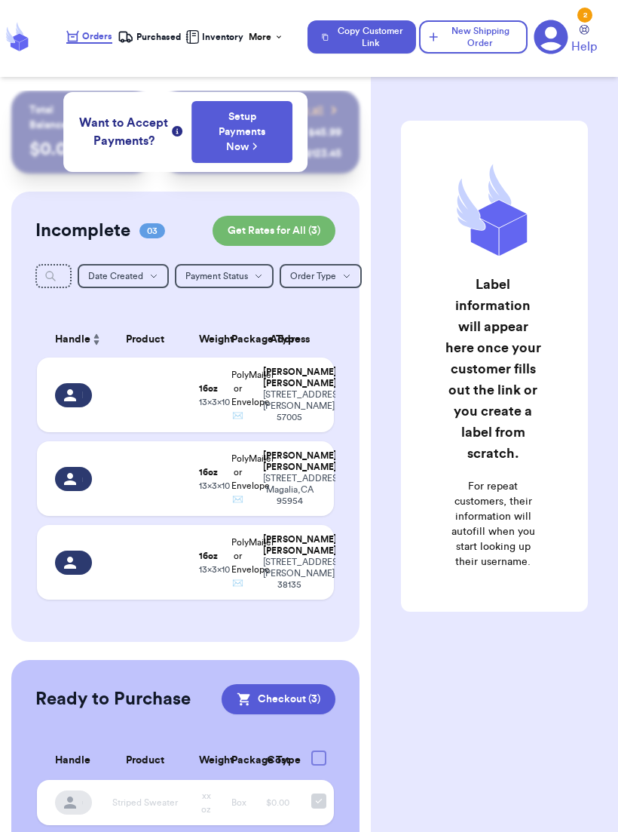
scroll to position [26, 0]
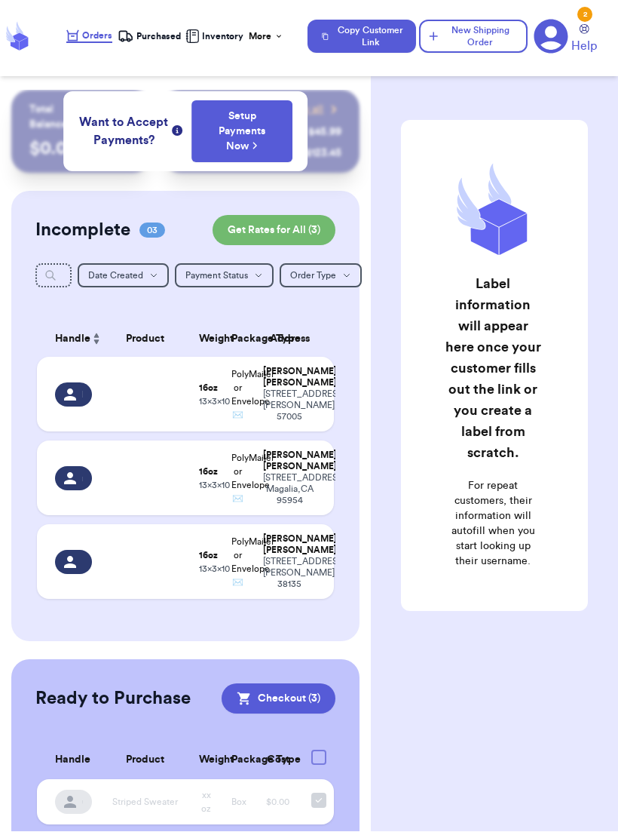
click at [480, 51] on button "New Shipping Order" at bounding box center [473, 36] width 109 height 33
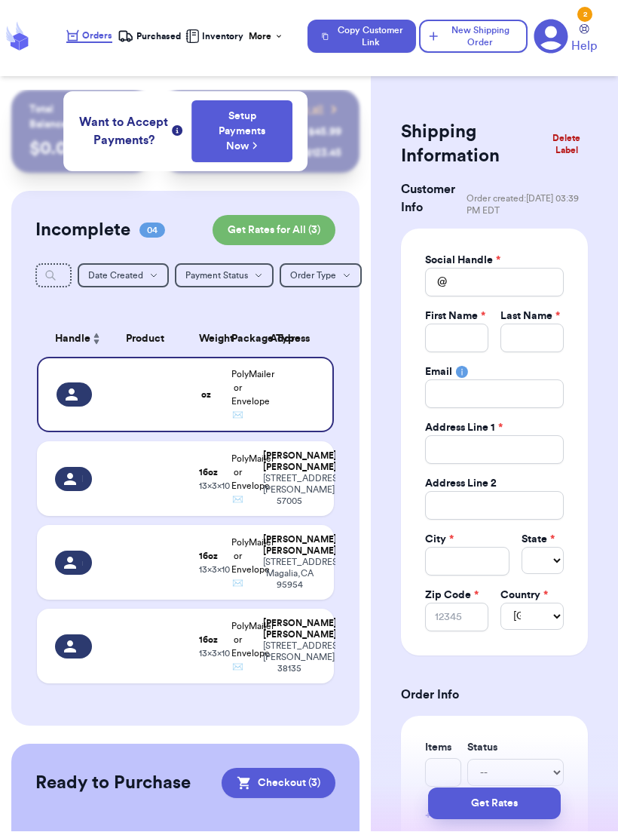
scroll to position [0, 0]
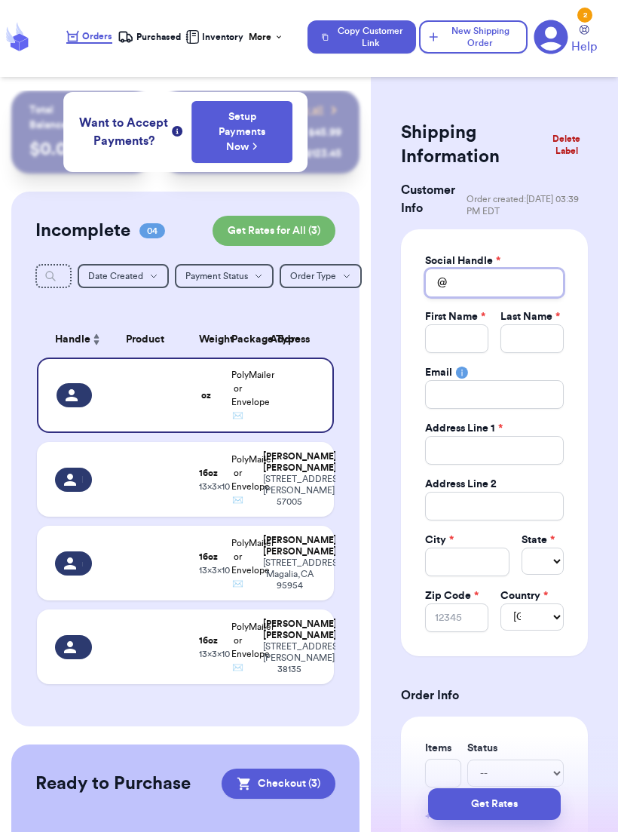
click at [503, 283] on input "Total Amount Paid" at bounding box center [494, 282] width 139 height 29
type input "n"
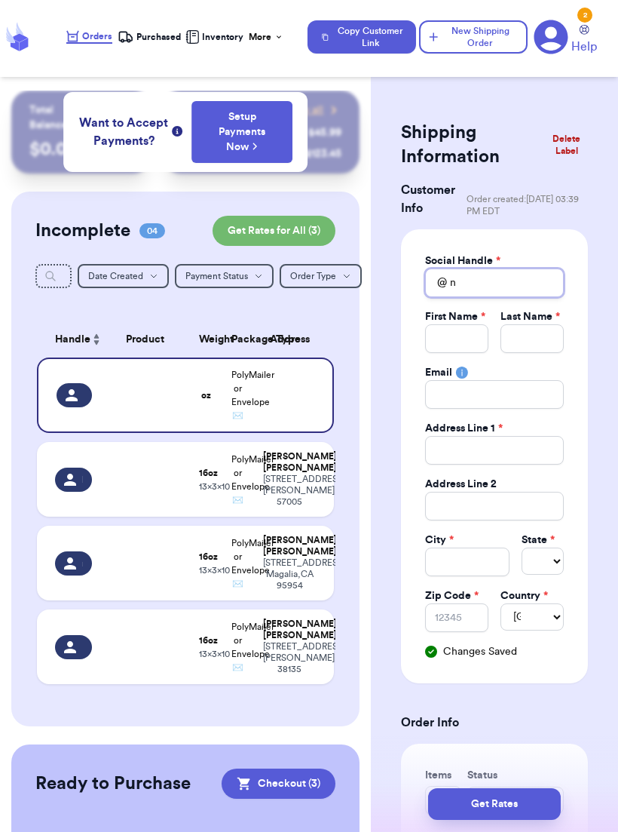
type input "no"
type input "not"
type input "noth"
type input "nothi"
type input "nothin"
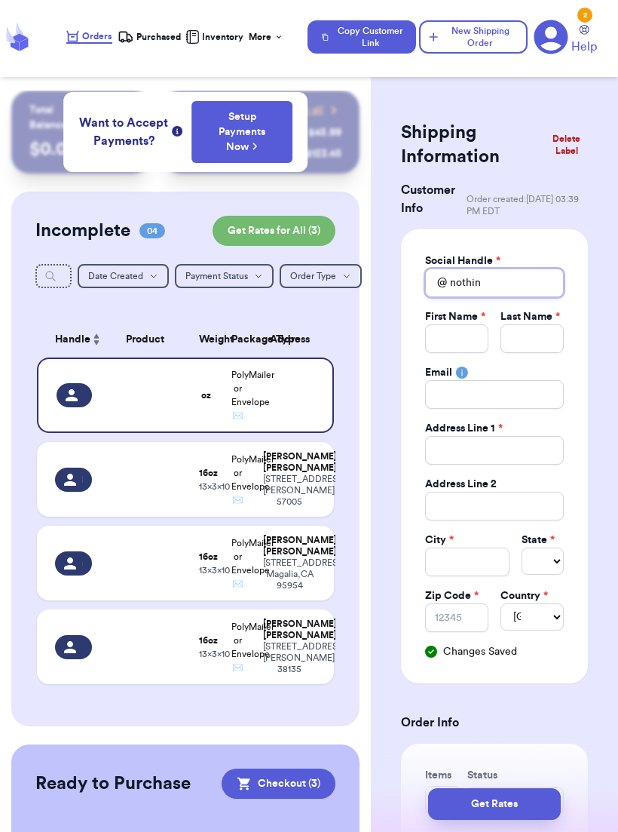
type input "nothing"
type input "nothingg"
type input "nothinggo"
type input "nothinggol"
type input "nothinggold"
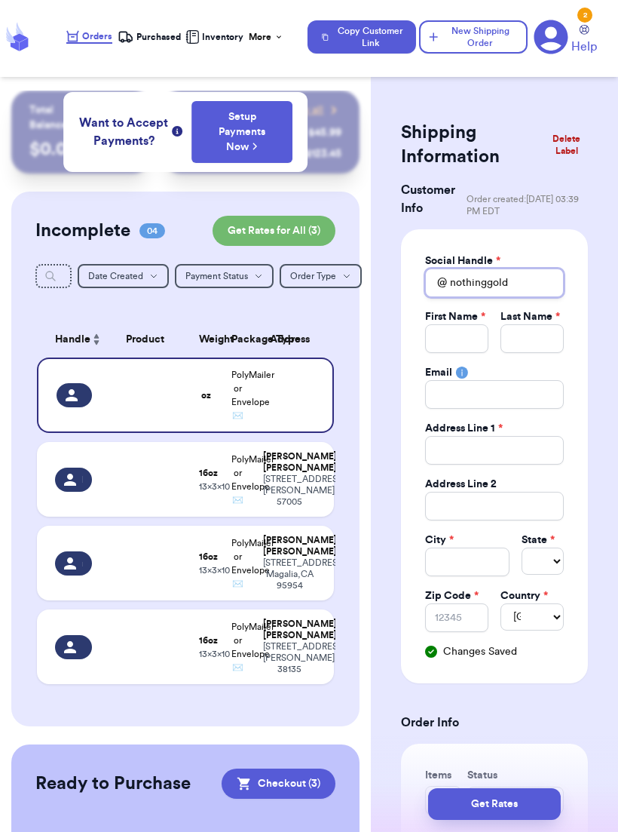
type input "nothinggoldc"
type input "nothinggoldca"
type input "nothinggoldcan"
type input "nothinggoldcans"
type input "nothinggoldcanst"
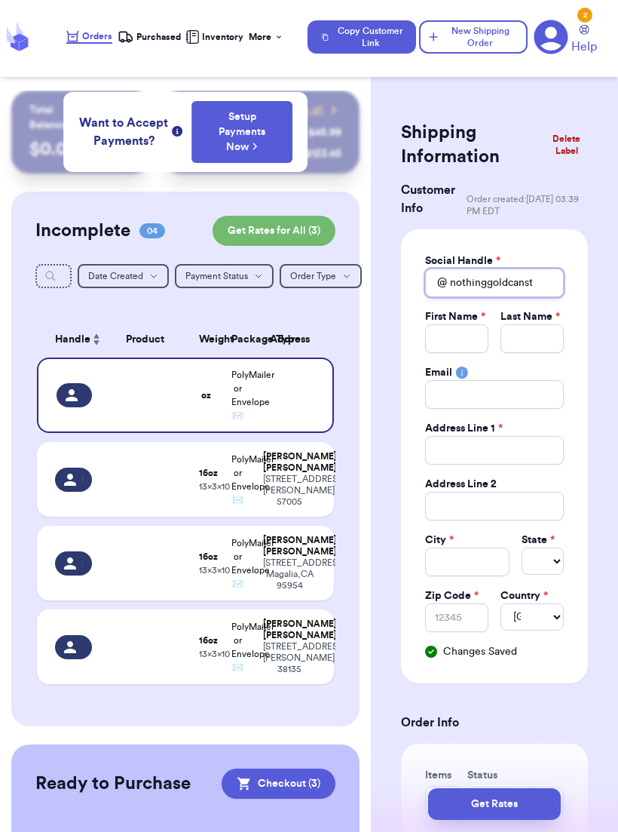
type input "nothinggoldcansta"
type input "nothinggoldcanstay"
click at [468, 345] on input "Total Amount Paid" at bounding box center [456, 338] width 63 height 29
type input "S"
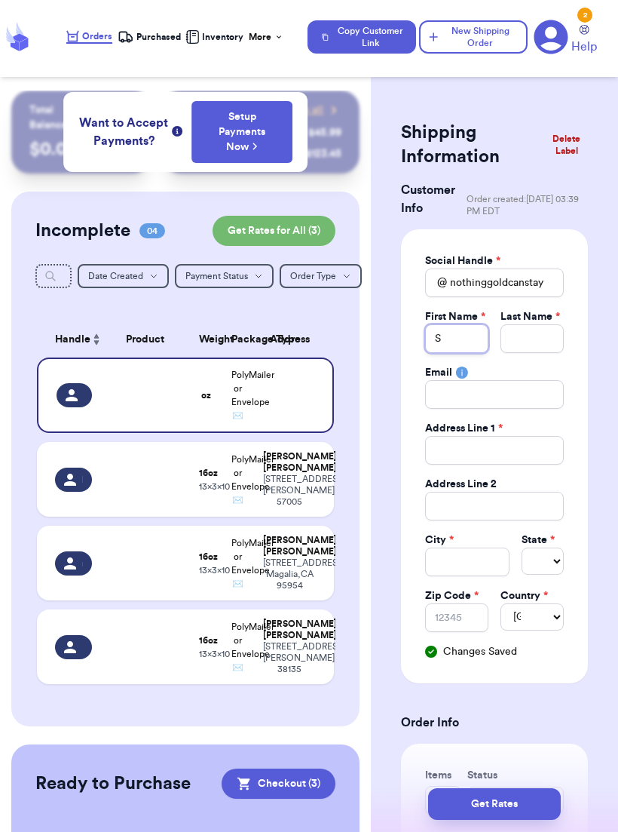
type input "Sa"
type input "Sar"
type input "Sara"
click at [543, 336] on input "Total Amount Paid" at bounding box center [532, 338] width 63 height 29
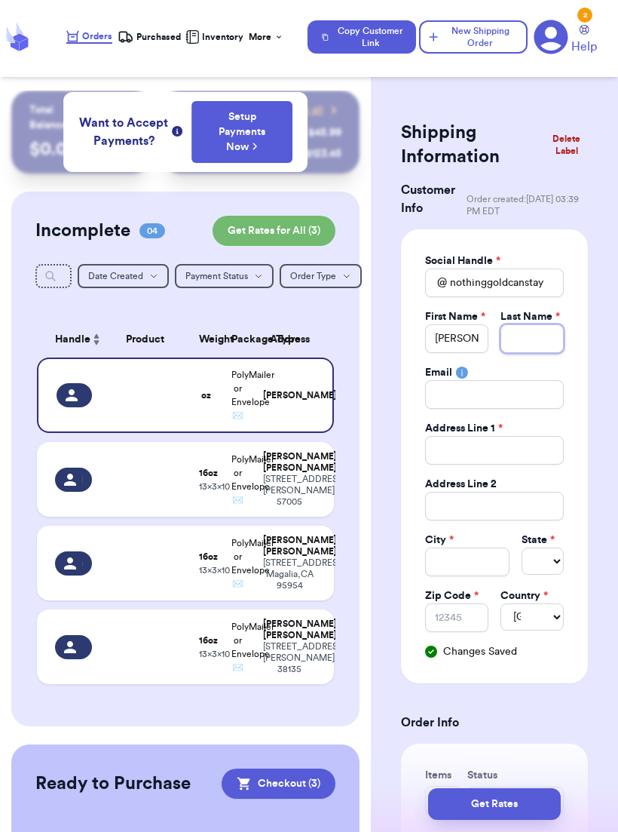
type input "D"
type input "De"
type input "Del"
type input "Delg"
type input "Delga"
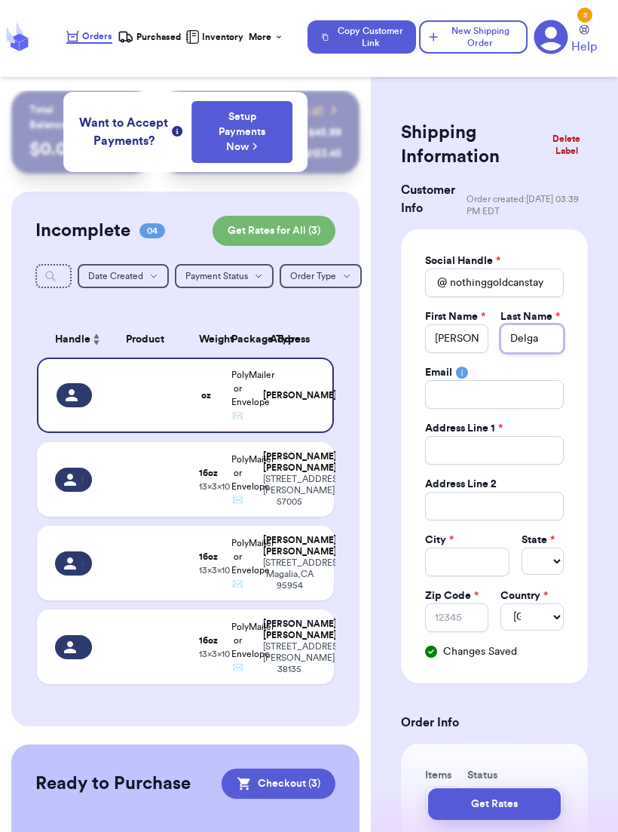
type input "Delgaf"
type input "Delga"
type input "Delgad"
type input "Delgado"
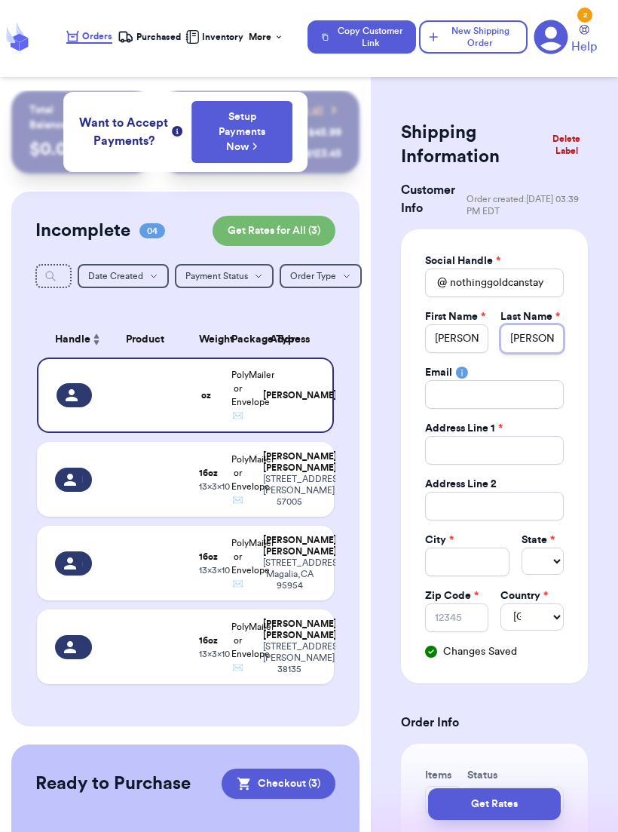
type input "Delgado"
click at [538, 454] on input "Total Amount Paid" at bounding box center [494, 450] width 139 height 29
type input "3"
type input "33"
type input "338"
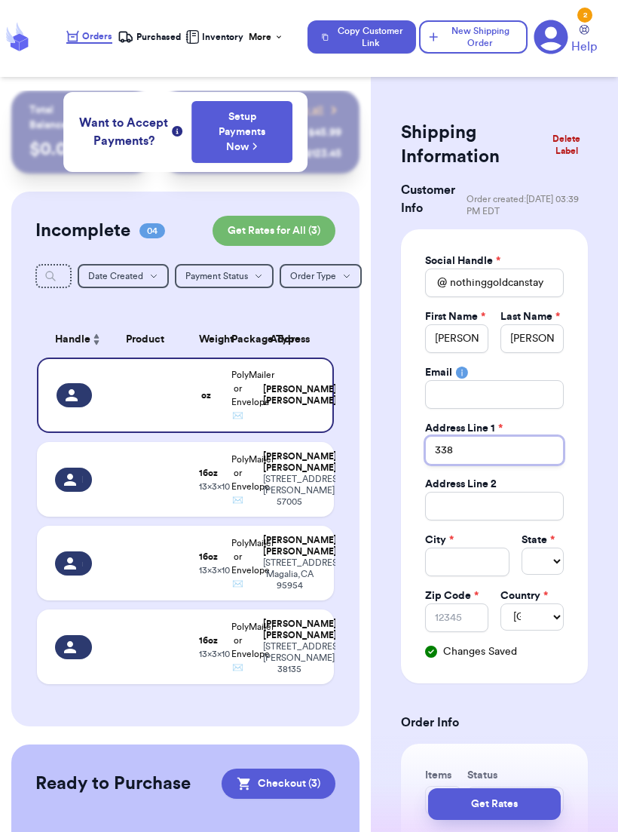
type input "33"
type input "337"
type input "3378"
type input "3378 E"
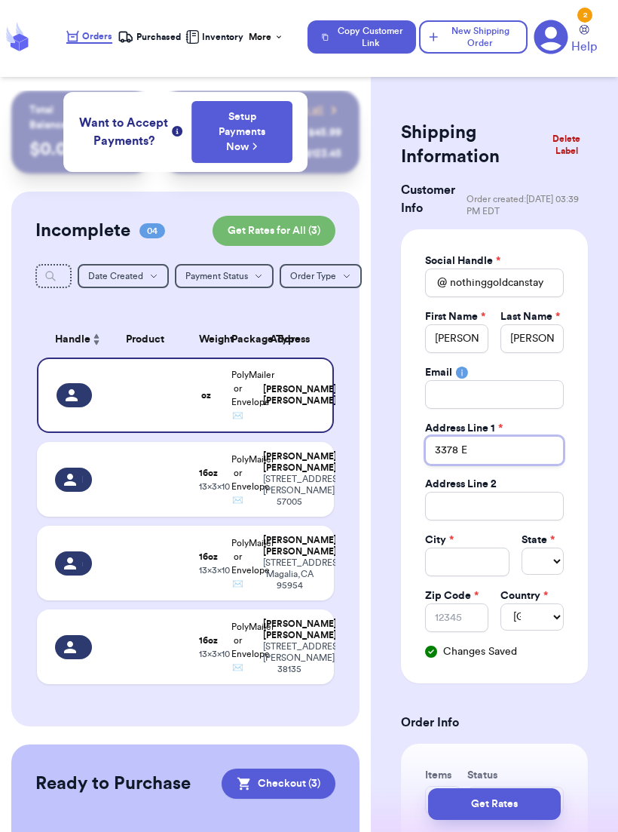
type input "3378 E"
type input "3378 E a"
click at [534, 455] on input "3378 E a" at bounding box center [494, 450] width 139 height 29
type input "3378 E"
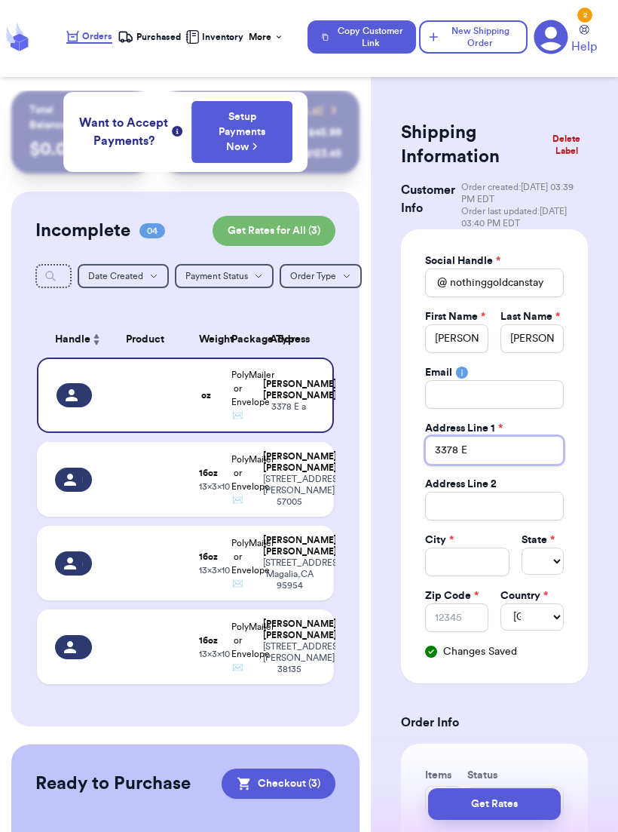
type input "3378 E"
type input "3378 E."
type input "3378 E. A"
type input "3378 E. Ac"
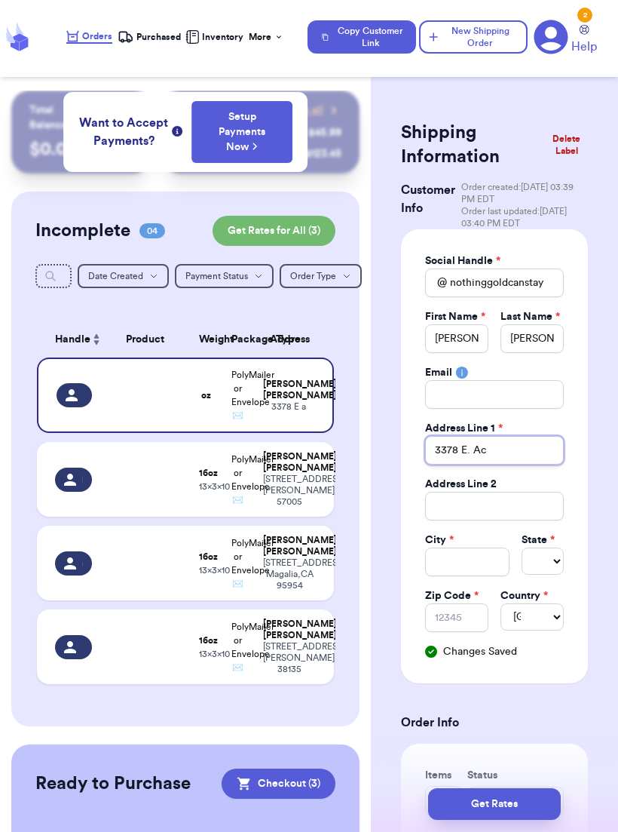
type input "3378 E. Aca"
type input "3378 E. Acac"
type input "3378 E. Acaci"
type input "3378 E. Acacia"
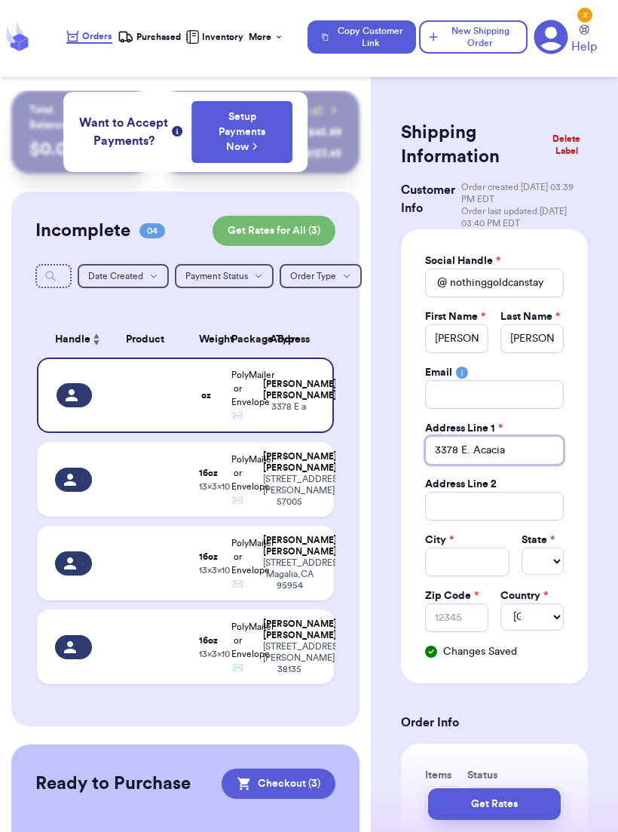
type input "3378 E. Acacia A"
type input "3378 E. Acacia Av"
type input "3378 E. Acacia Ave"
click at [480, 556] on input "Total Amount Paid" at bounding box center [467, 561] width 84 height 29
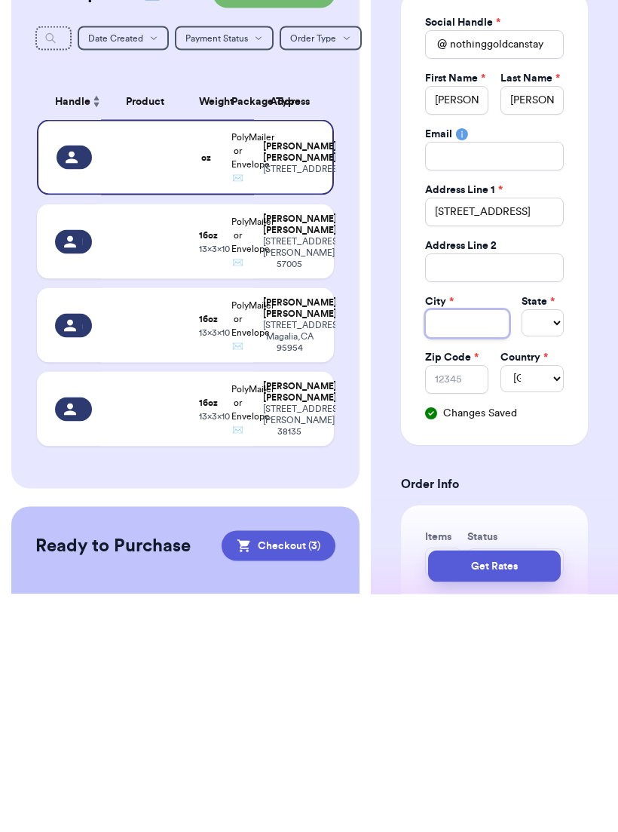
scroll to position [24, 0]
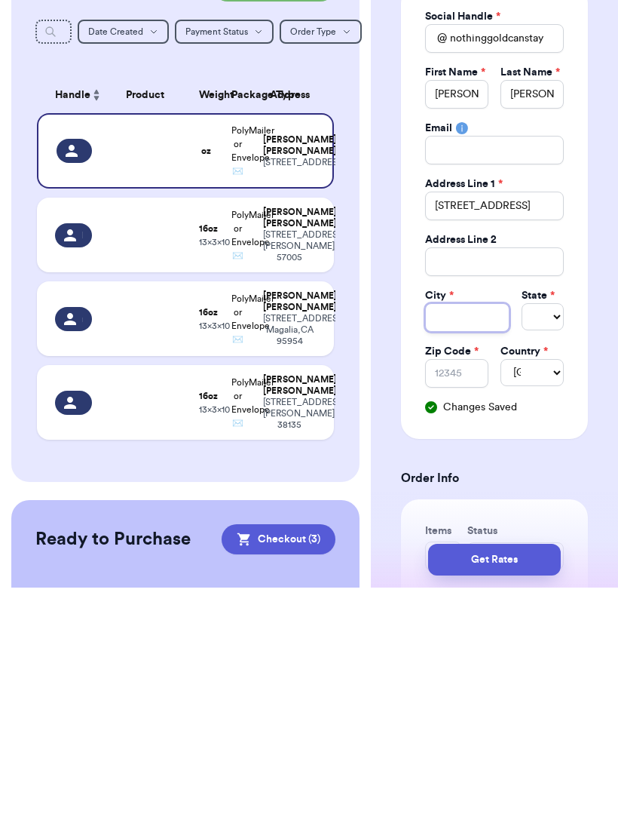
type input "F"
type input "Fr"
type input "Fre"
type input "Fres"
type input "Fresn"
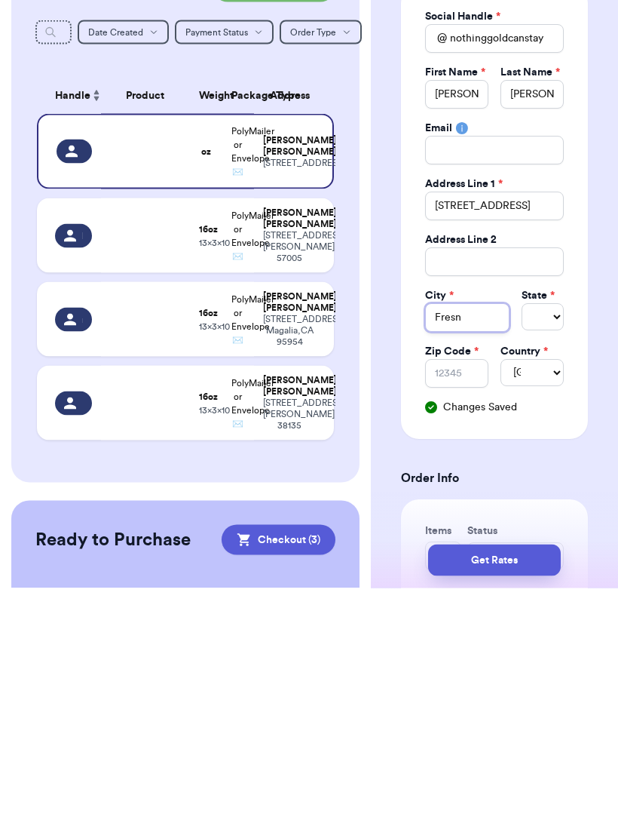
type input "Fresno"
click at [543, 547] on select "Select AL AK AZ AR CA CO [GEOGRAPHIC_DATA] DE DC [GEOGRAPHIC_DATA] [GEOGRAPHIC_…" at bounding box center [543, 560] width 42 height 27
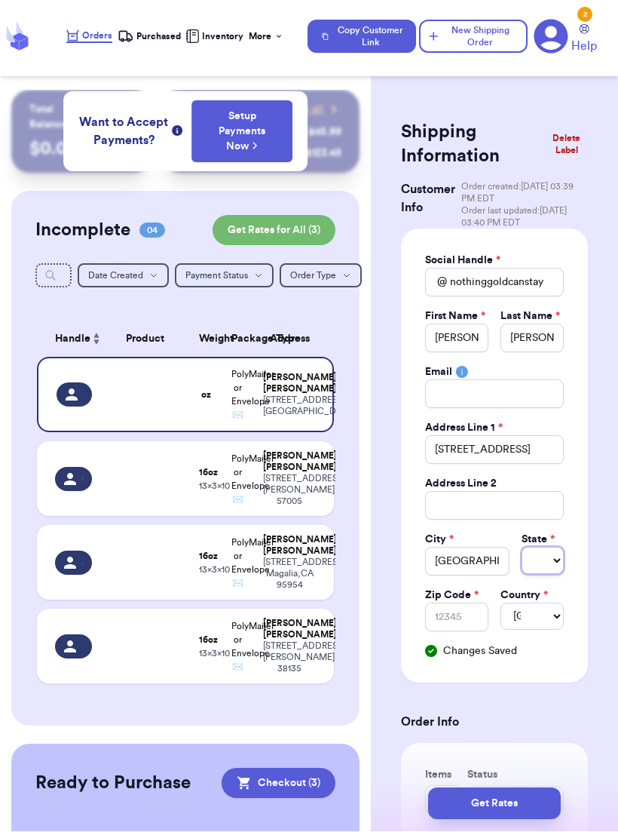
select select "CA"
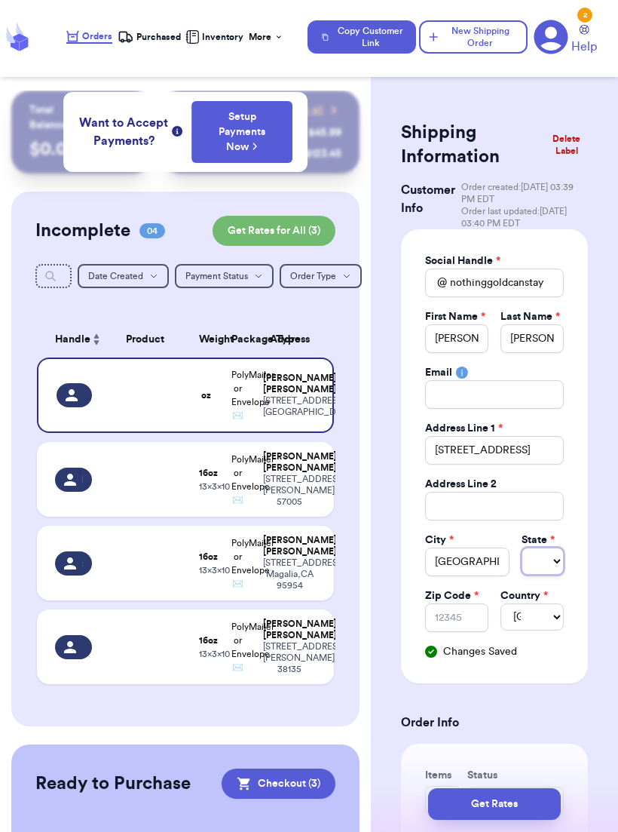
select select "LA"
click at [547, 552] on select "AL AK AZ AR CA CO CT DE DC [GEOGRAPHIC_DATA] [GEOGRAPHIC_DATA] HI ID IL IN IA […" at bounding box center [543, 560] width 42 height 27
select select "CA"
click at [465, 619] on input "Zip Code *" at bounding box center [456, 617] width 63 height 29
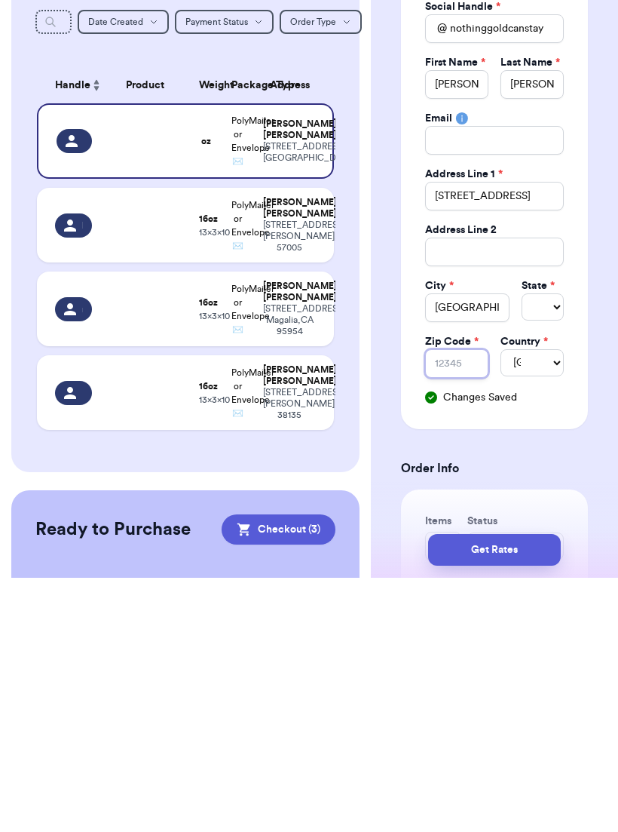
type input "9"
type input "93"
type input "937"
type input "9372"
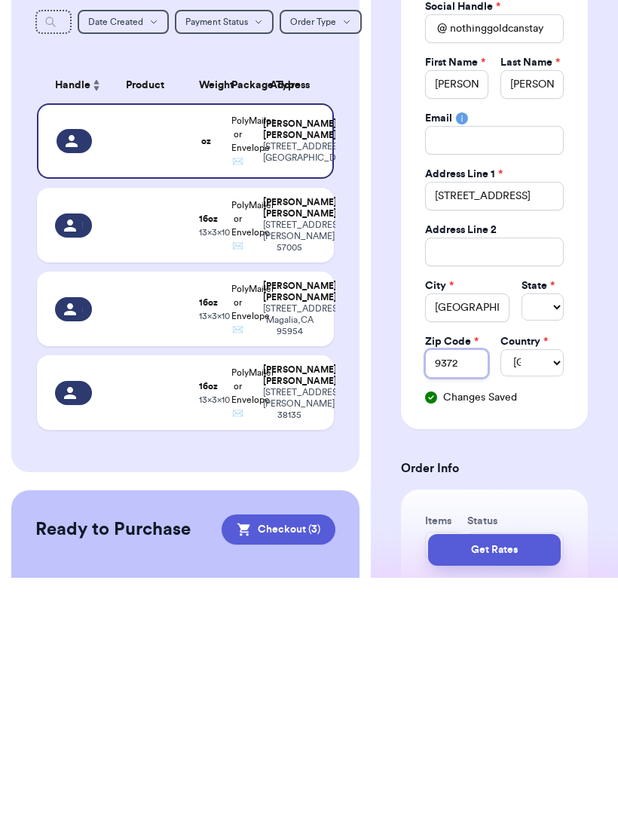
type input "93726"
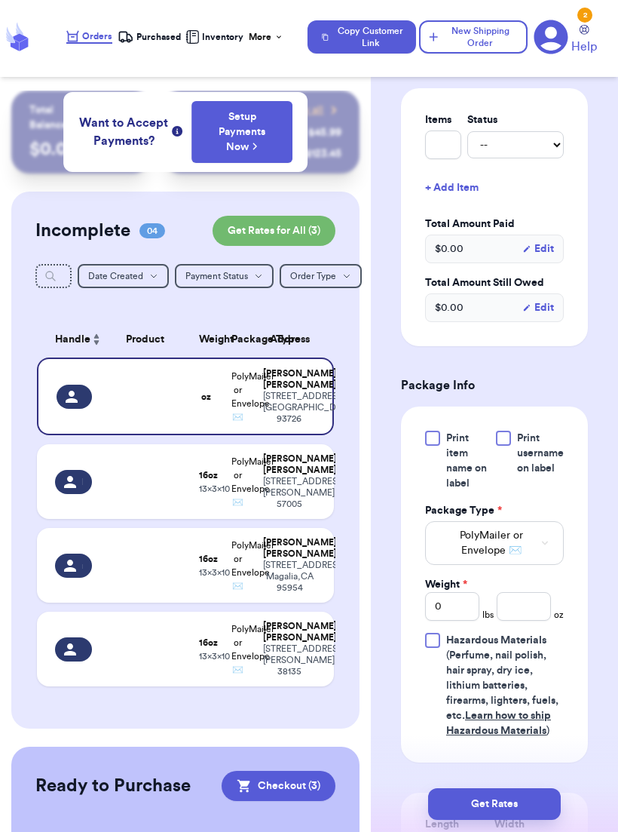
scroll to position [676, 0]
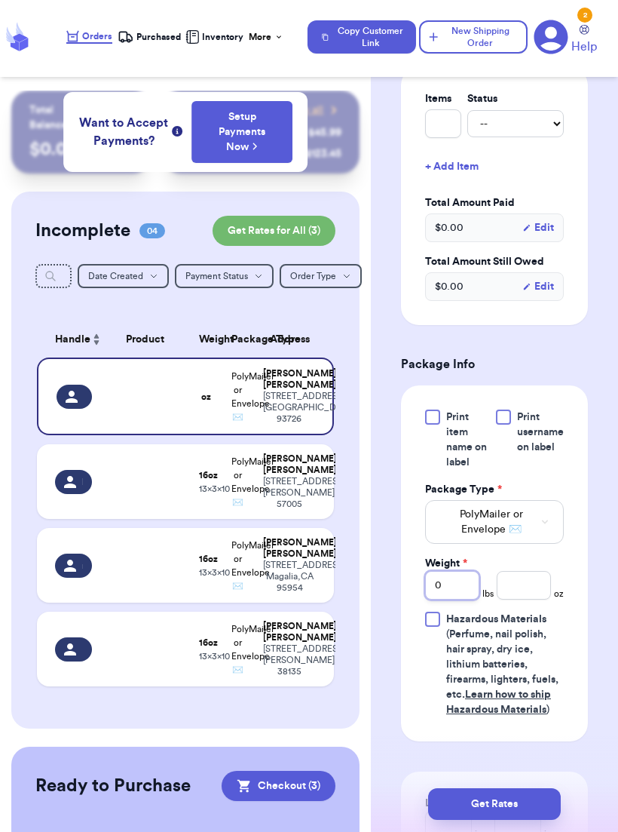
click at [469, 582] on input "0" at bounding box center [452, 585] width 54 height 29
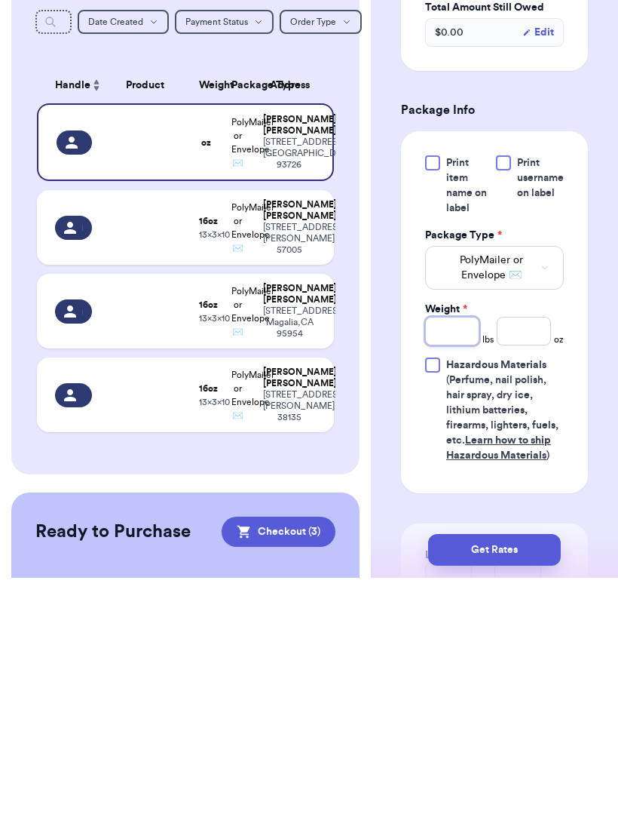
scroll to position [25, 0]
type input "1"
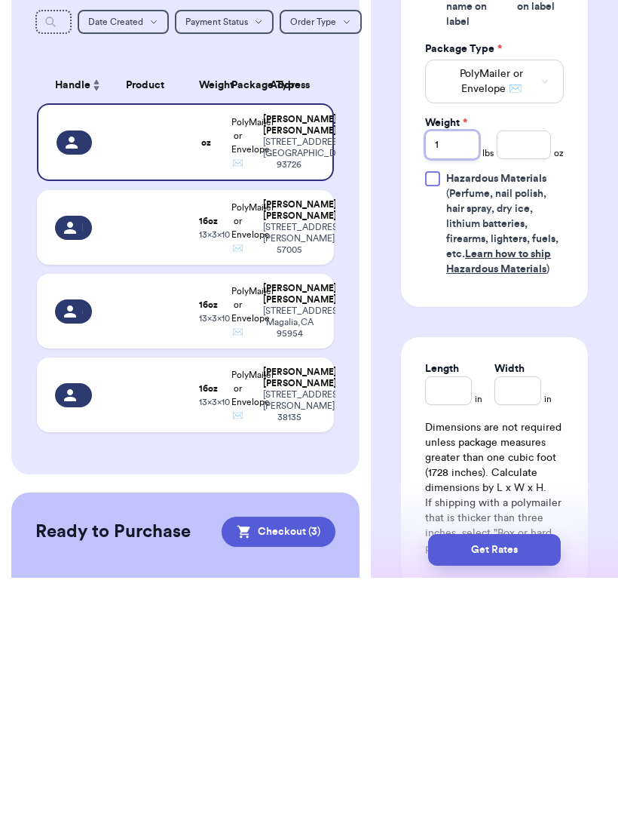
scroll to position [867, 0]
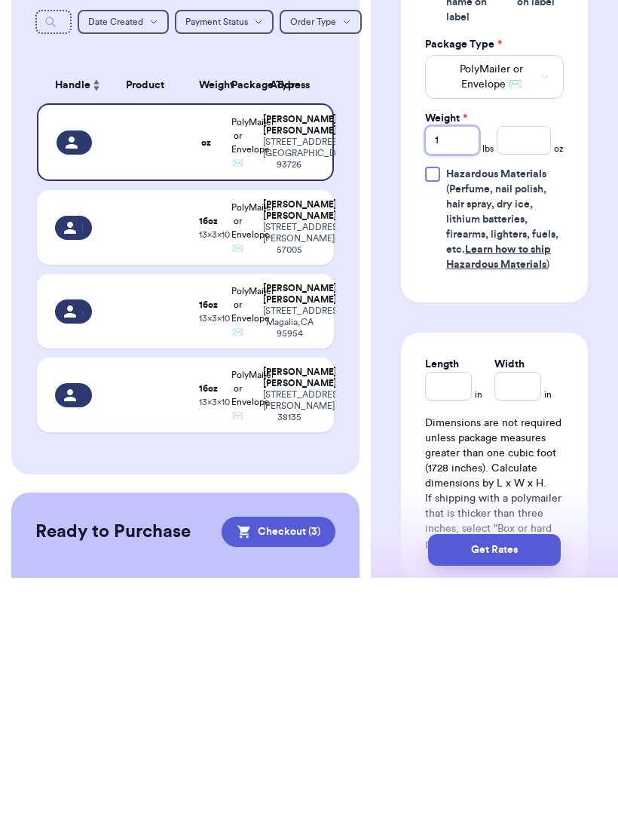
type input "1"
click at [468, 611] on div "Length" at bounding box center [448, 633] width 47 height 44
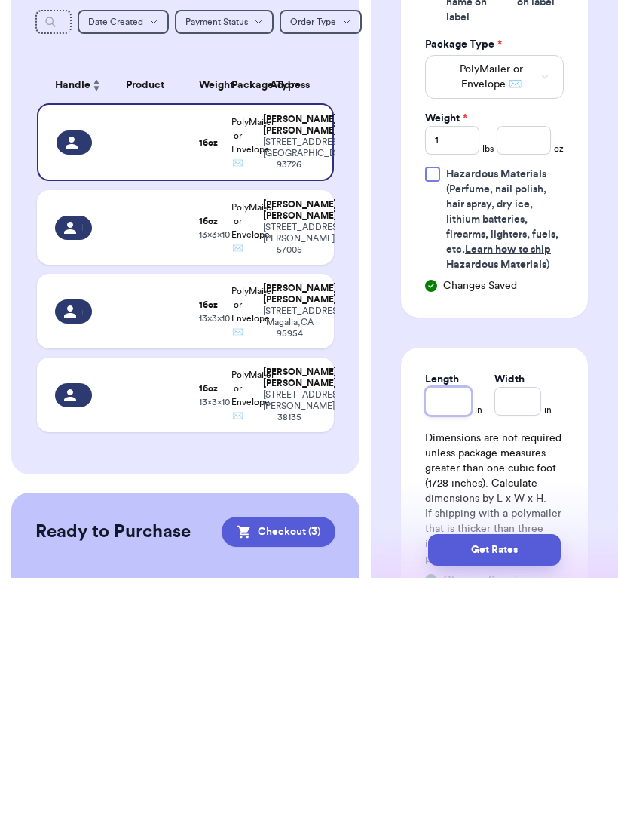
type input "1"
type input "10"
click at [520, 641] on input "Width *" at bounding box center [518, 655] width 47 height 29
type input "1"
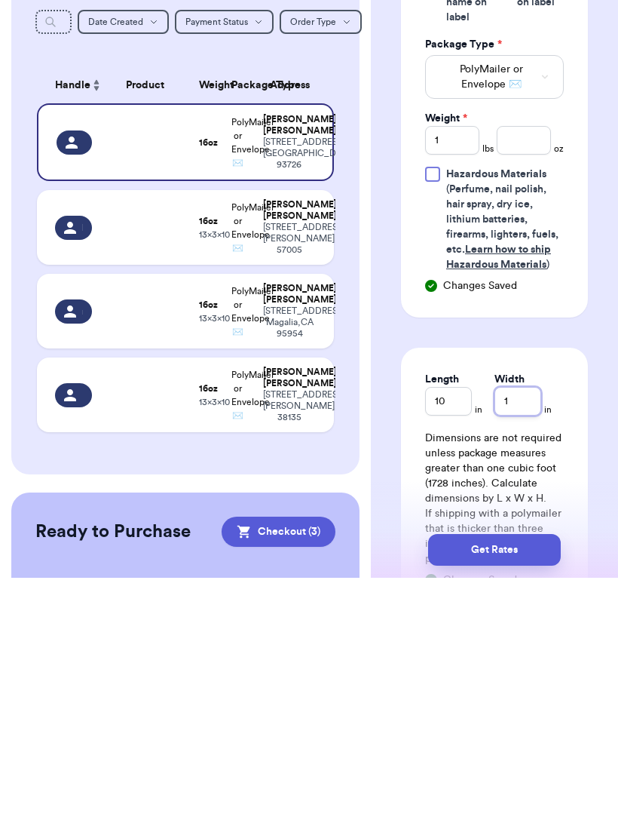
type input "13"
click at [541, 788] on button "Get Rates" at bounding box center [494, 804] width 133 height 32
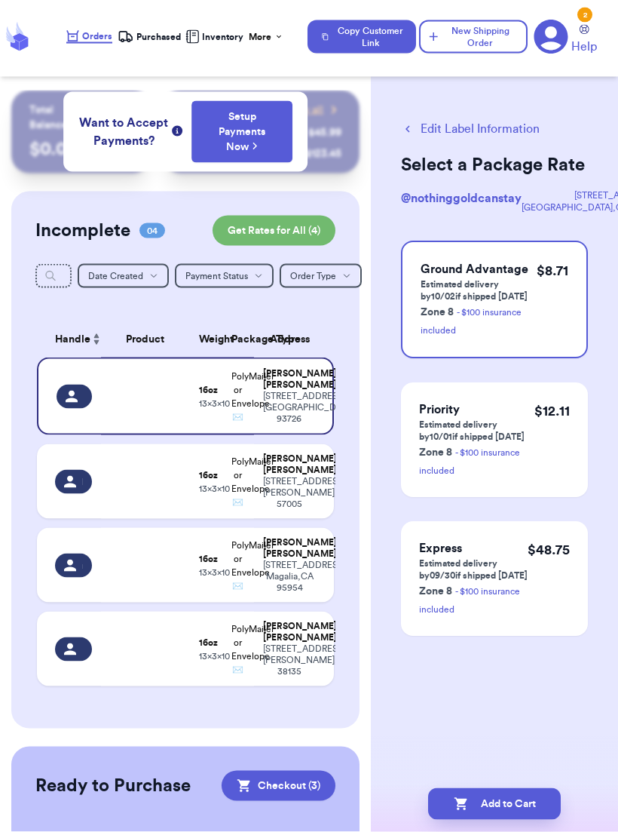
scroll to position [0, 0]
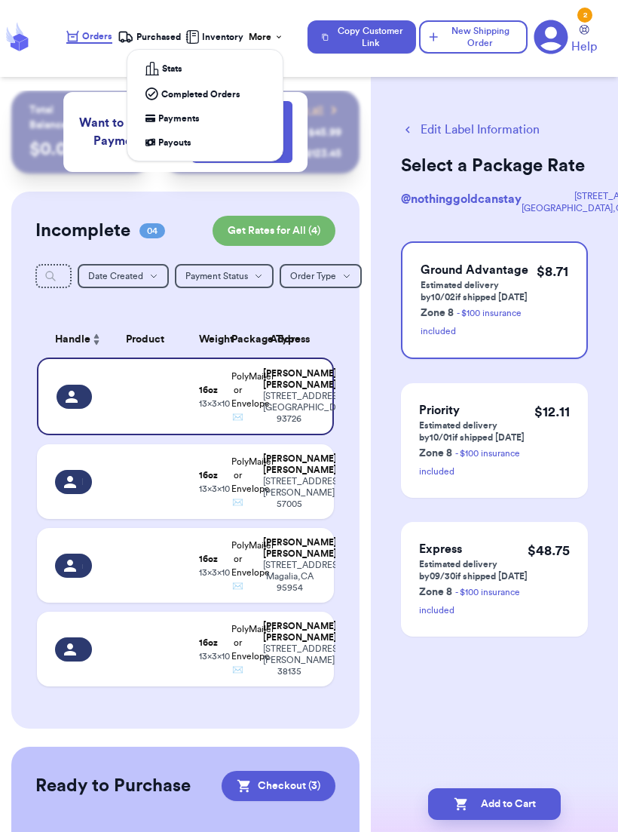
click at [256, 39] on div "More" at bounding box center [266, 37] width 35 height 12
click at [247, 99] on div "Completed Orders" at bounding box center [205, 93] width 119 height 13
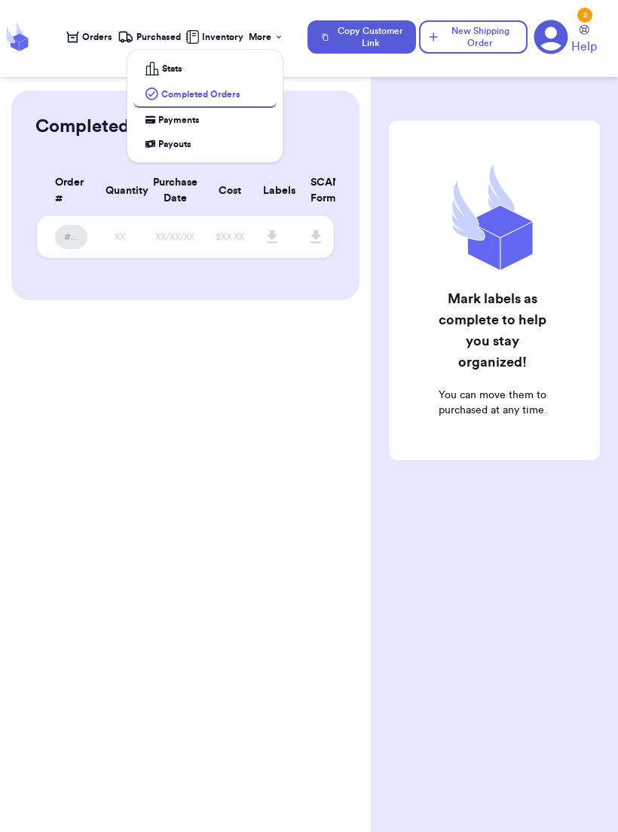
click at [170, 84] on link "Completed Orders" at bounding box center [204, 94] width 143 height 26
click at [161, 69] on div "Stats" at bounding box center [205, 69] width 119 height 14
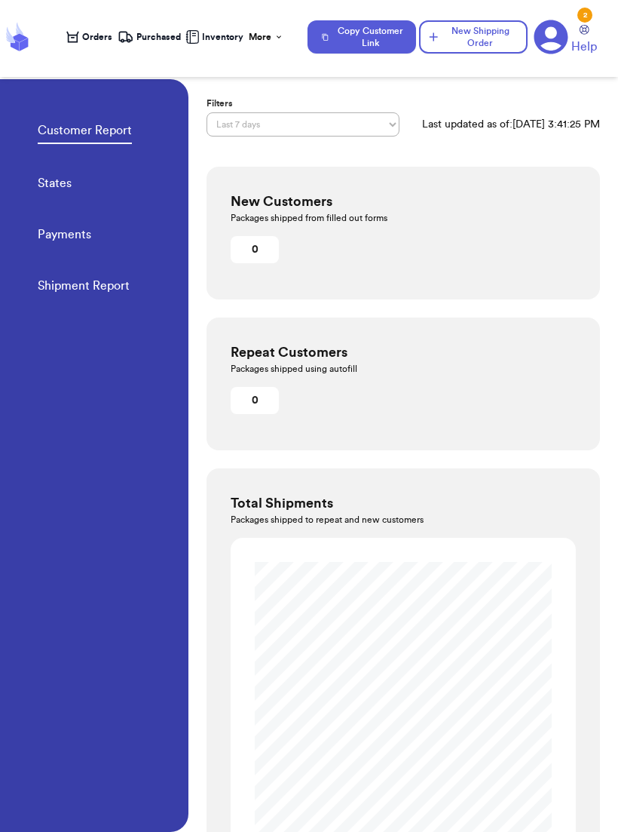
click at [56, 187] on link "States" at bounding box center [55, 184] width 34 height 21
select select "LAST_30_DAYS"
